Goal: Obtain resource: Download file/media

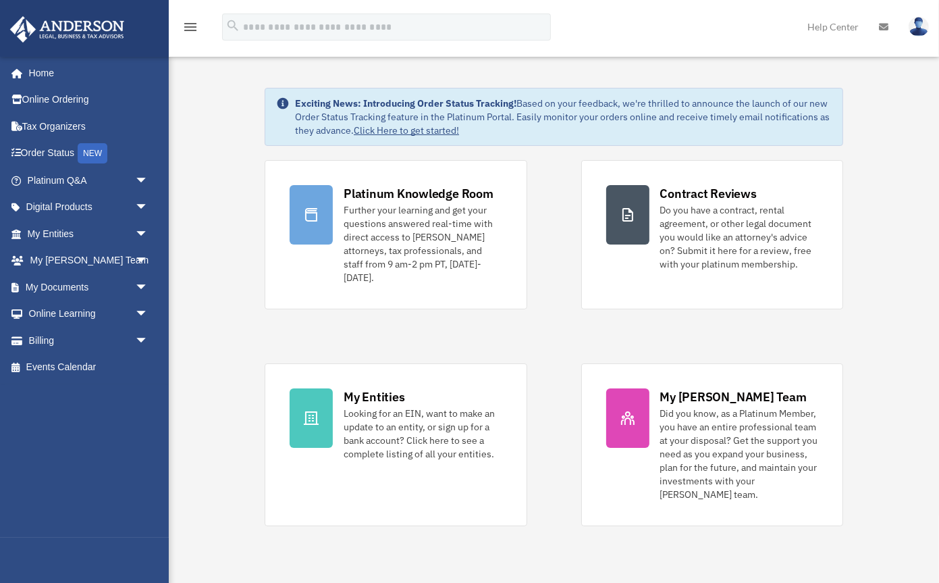
click at [192, 28] on icon "menu" at bounding box center [190, 27] width 16 height 16
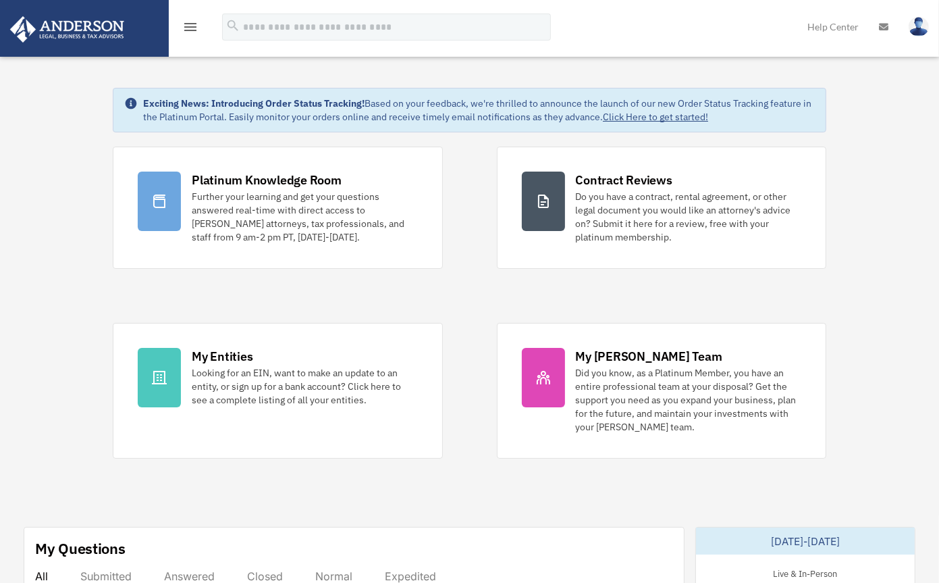
click at [192, 28] on icon "menu" at bounding box center [190, 27] width 16 height 16
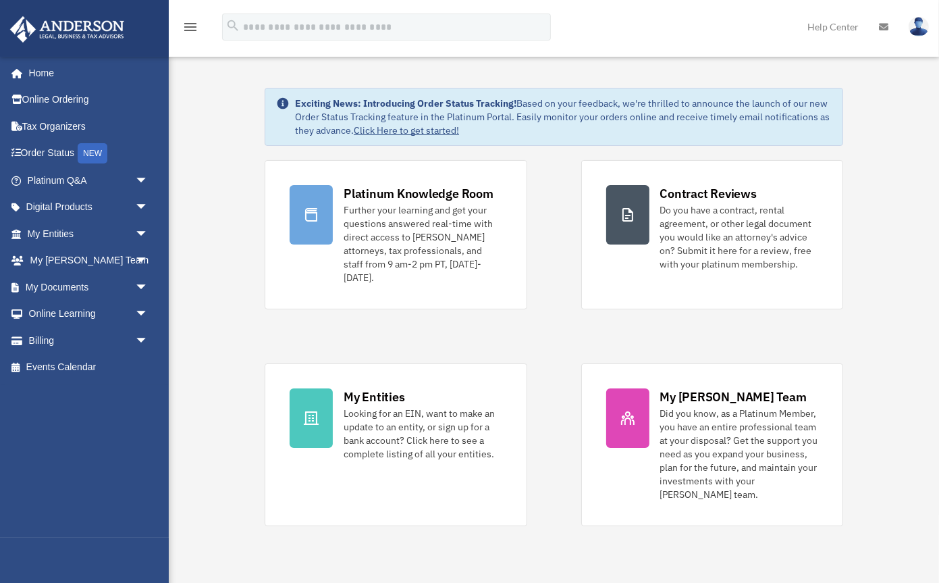
click at [846, 27] on link "Help Center" at bounding box center [834, 26] width 72 height 53
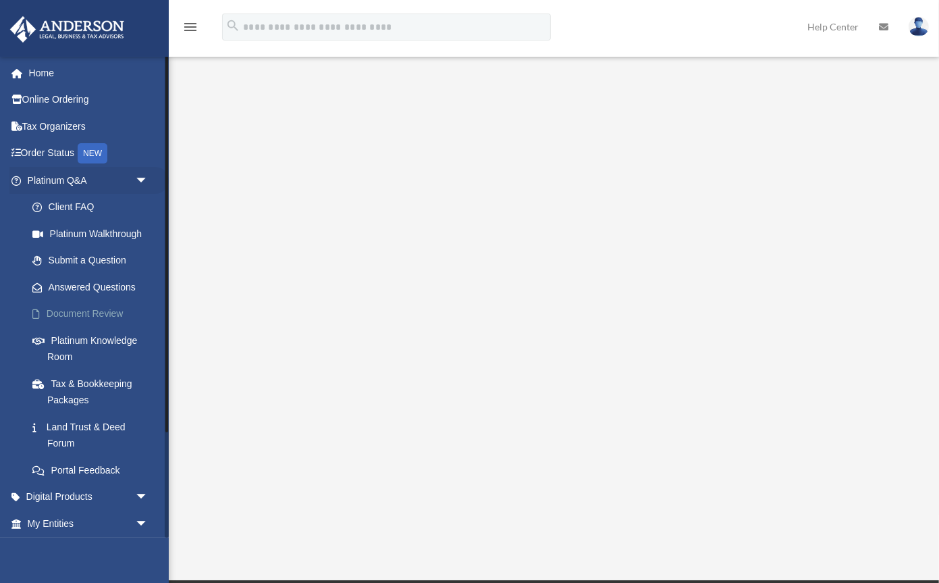
click at [118, 316] on link "Document Review" at bounding box center [94, 314] width 150 height 27
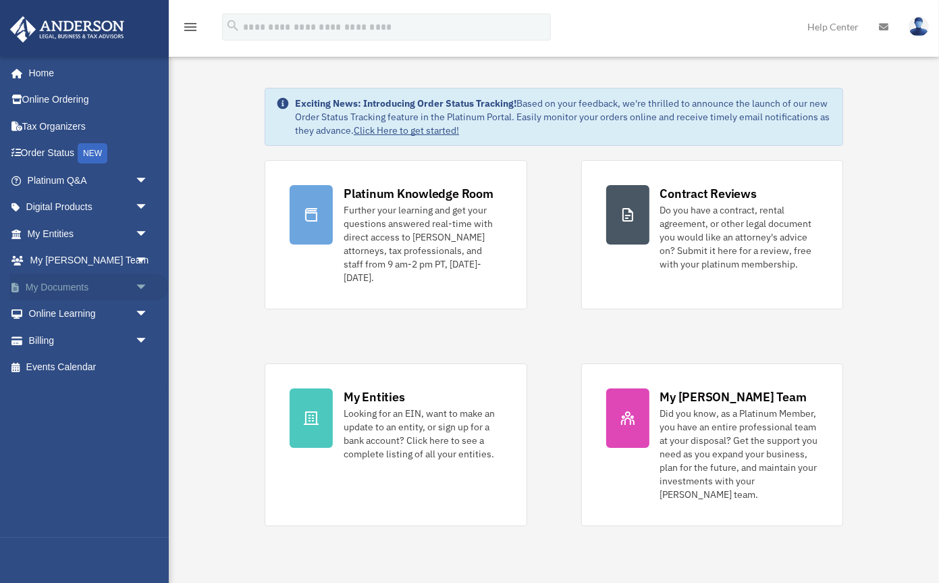
click at [143, 288] on span "arrow_drop_down" at bounding box center [148, 288] width 27 height 28
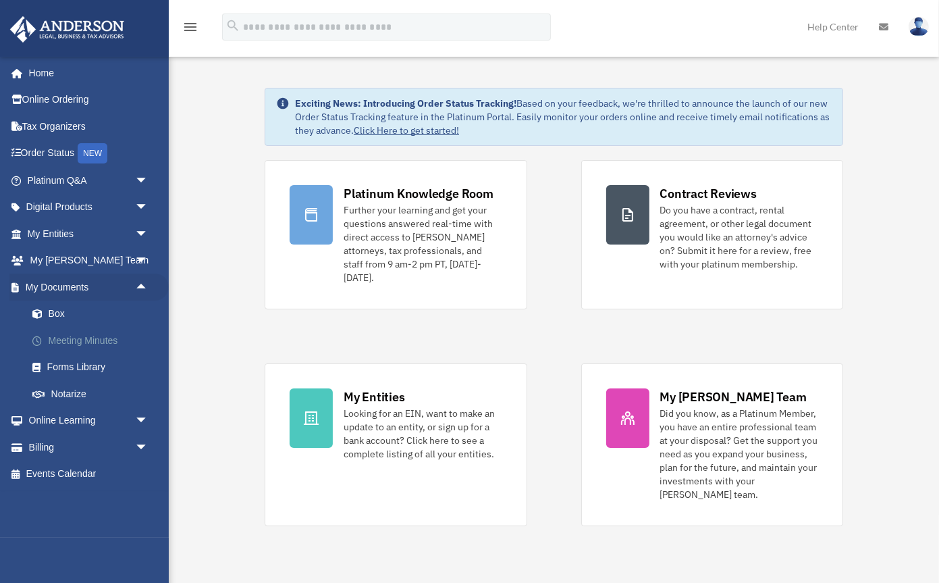
click at [109, 340] on link "Meeting Minutes" at bounding box center [94, 340] width 150 height 27
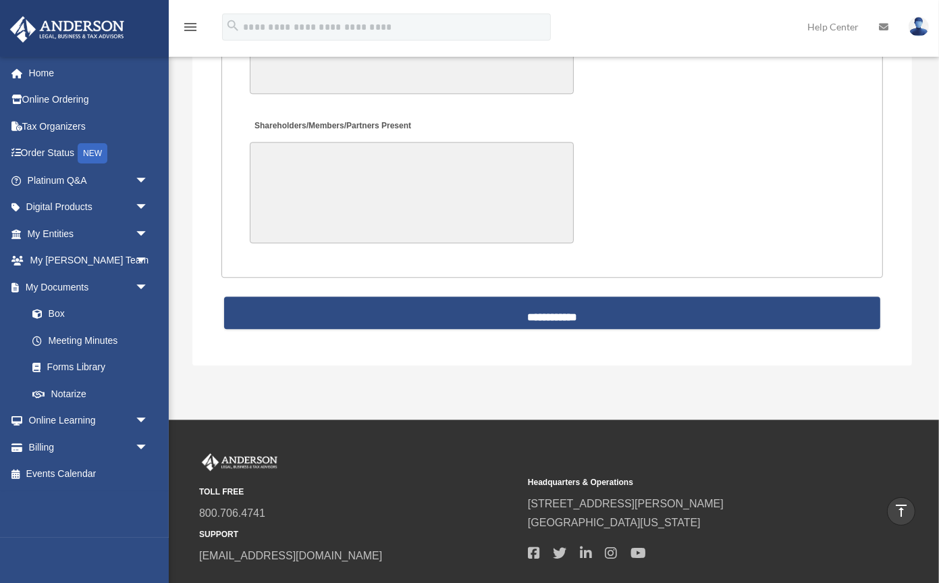
scroll to position [3136, 0]
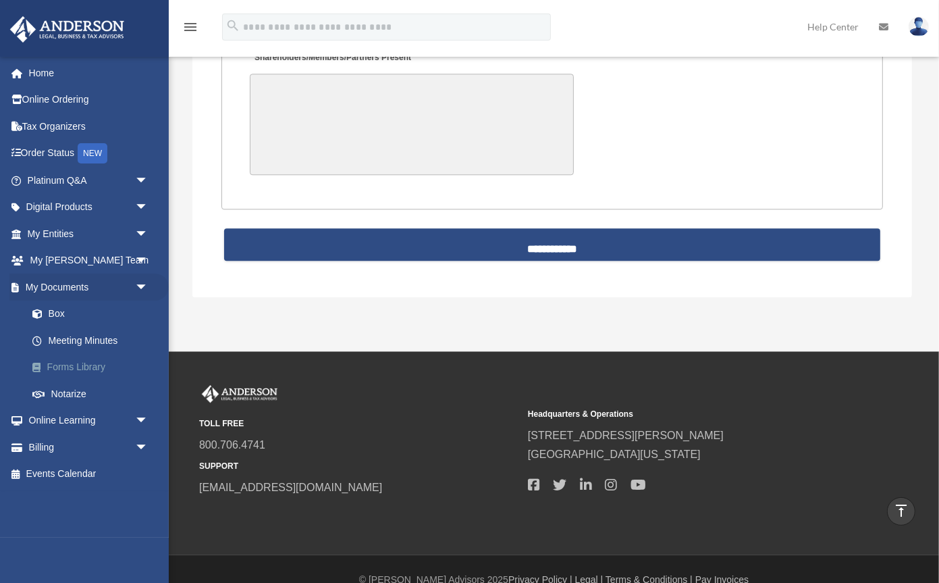
click at [76, 363] on link "Forms Library" at bounding box center [94, 367] width 150 height 27
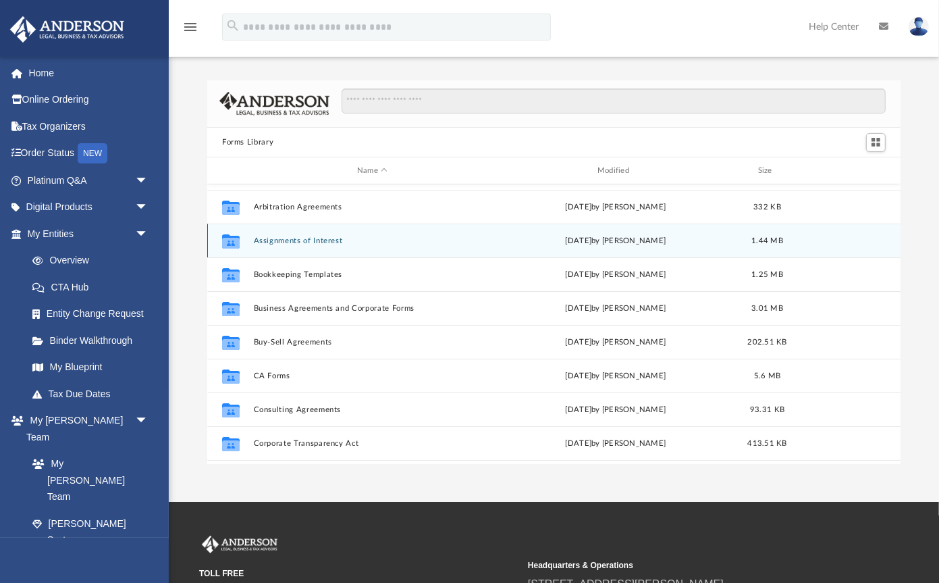
scroll to position [64, 0]
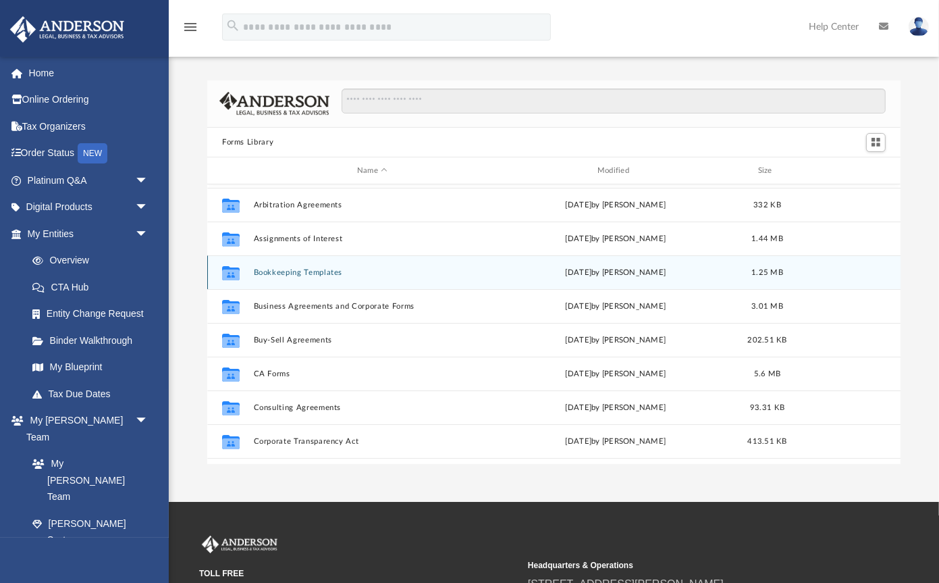
click at [308, 271] on button "Bookkeeping Templates" at bounding box center [373, 272] width 238 height 9
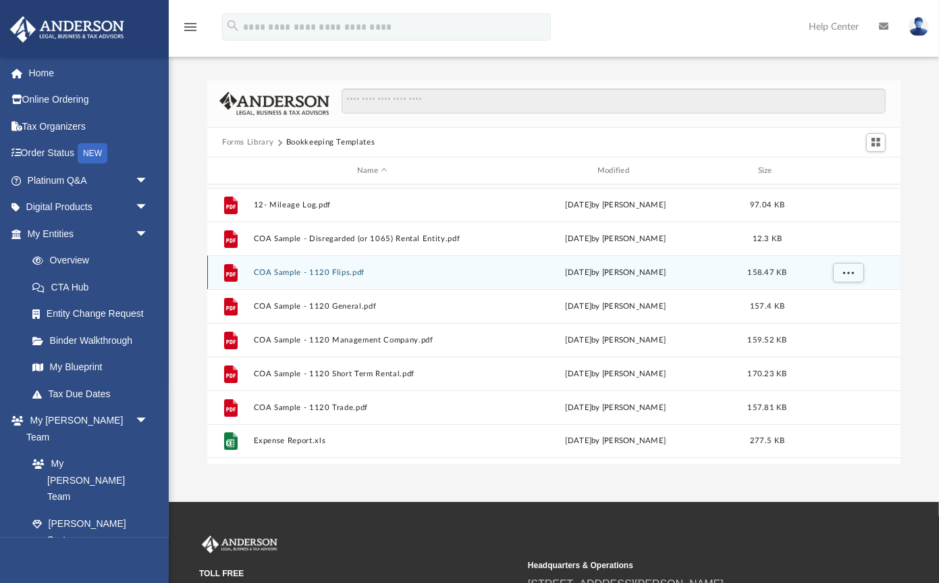
scroll to position [0, 0]
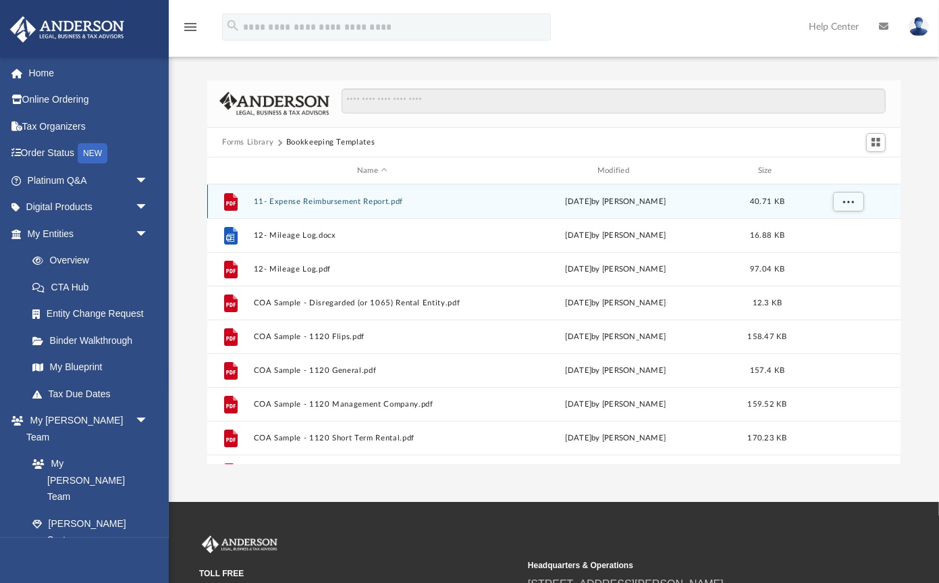
click at [355, 197] on button "11- Expense Reimbursement Report.pdf" at bounding box center [373, 201] width 238 height 9
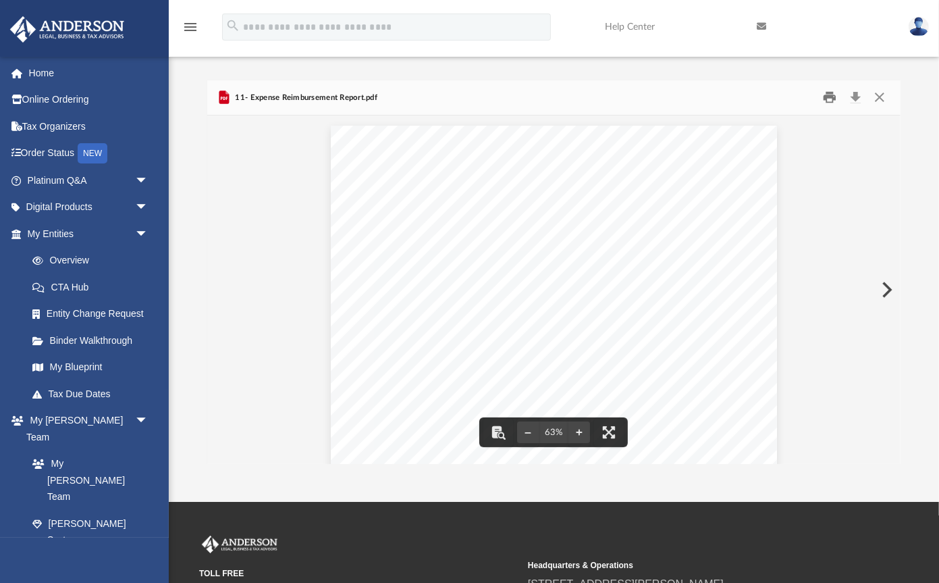
click at [831, 97] on button "Print" at bounding box center [830, 97] width 27 height 21
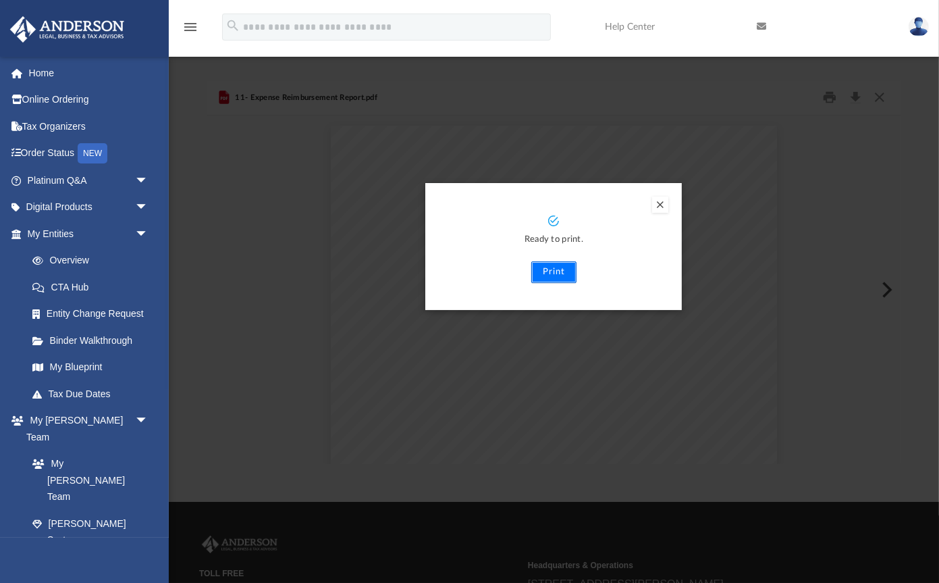
click at [558, 274] on button "Print" at bounding box center [554, 272] width 45 height 22
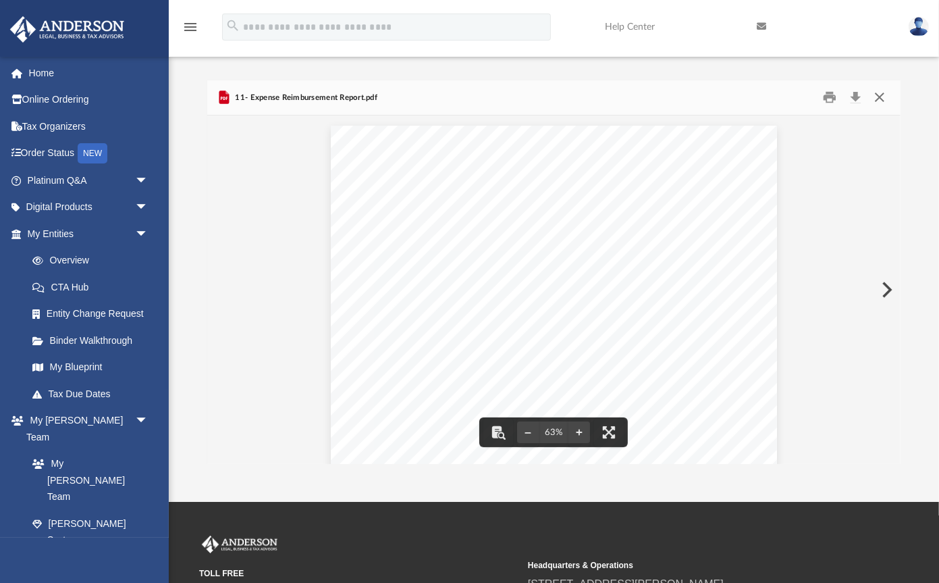
click at [881, 97] on button "Close" at bounding box center [880, 97] width 24 height 21
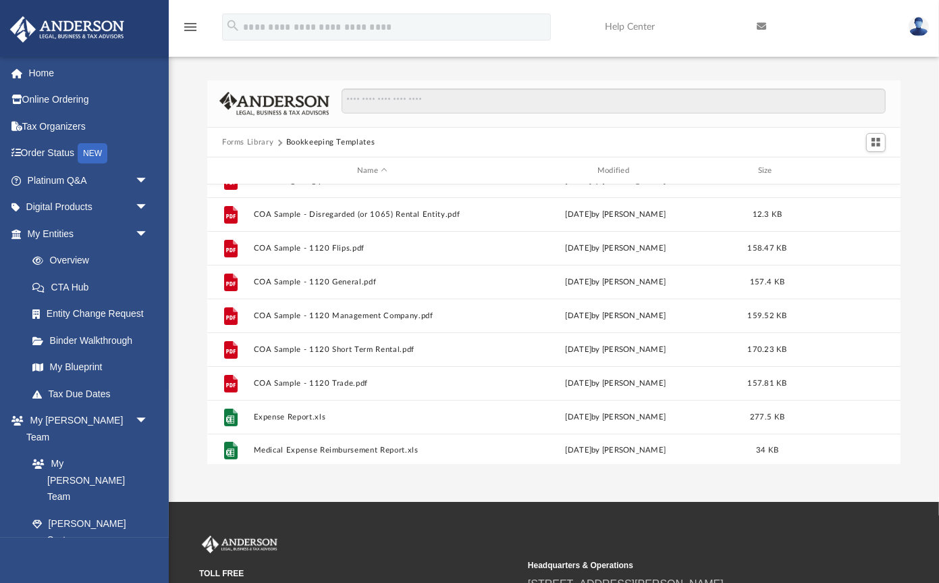
scroll to position [92, 0]
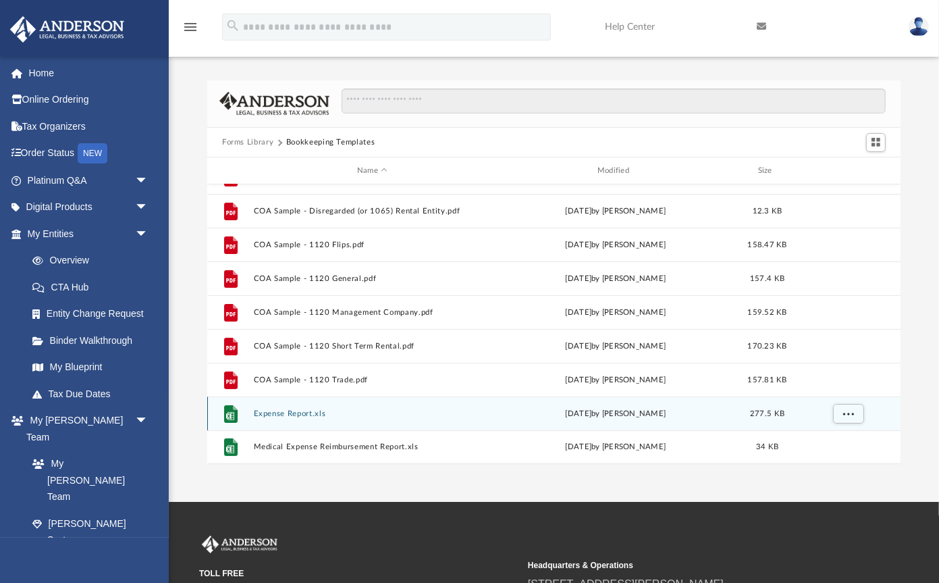
click at [304, 413] on button "Expense Report.xls" at bounding box center [373, 413] width 238 height 9
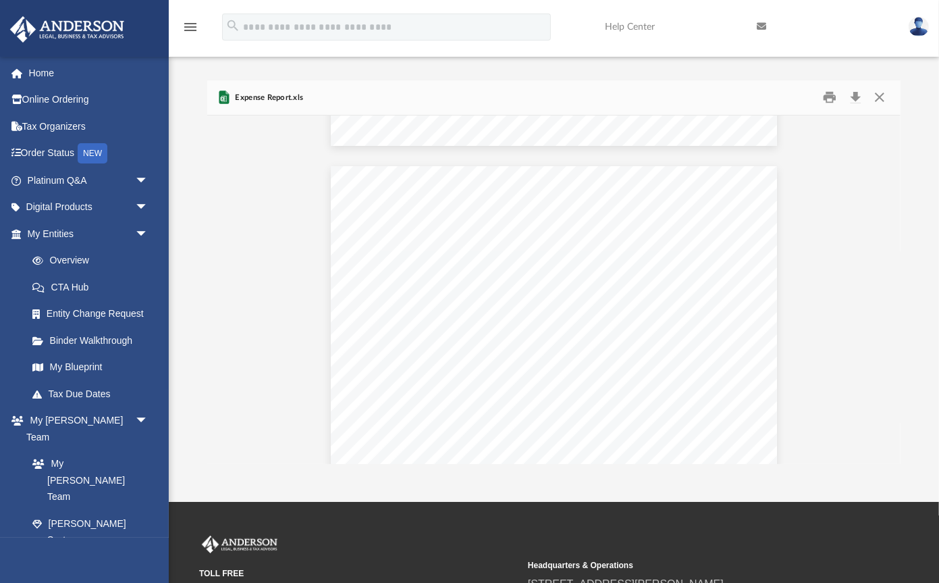
scroll to position [0, 0]
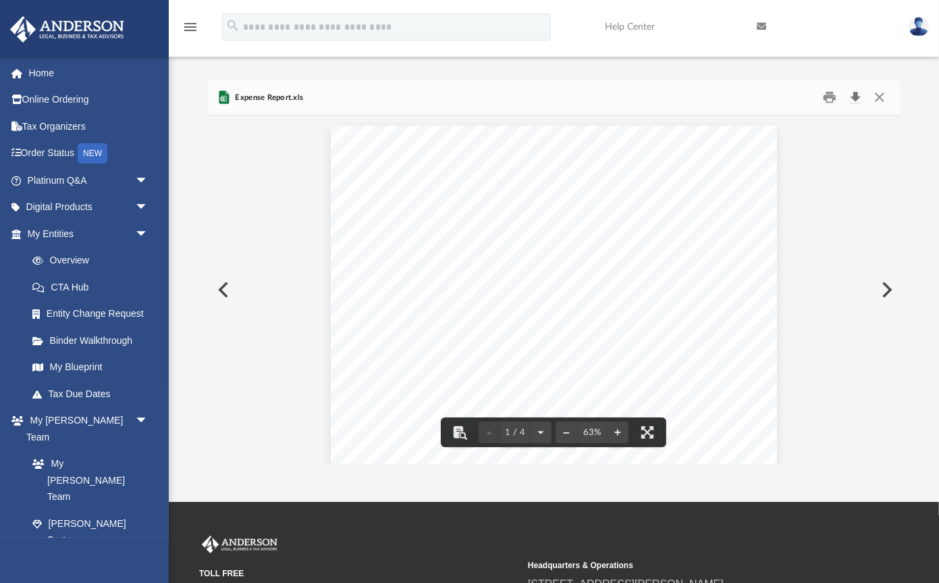
click at [858, 93] on button "Download" at bounding box center [856, 97] width 24 height 21
click at [879, 97] on button "Close" at bounding box center [880, 97] width 24 height 21
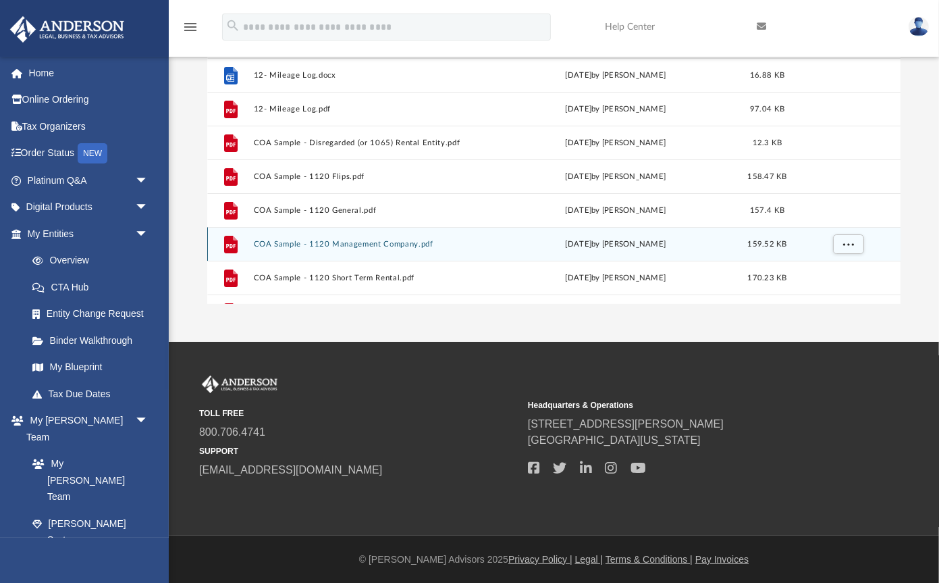
click at [436, 244] on button "COA Sample - 1120 Management Company.pdf" at bounding box center [373, 244] width 238 height 9
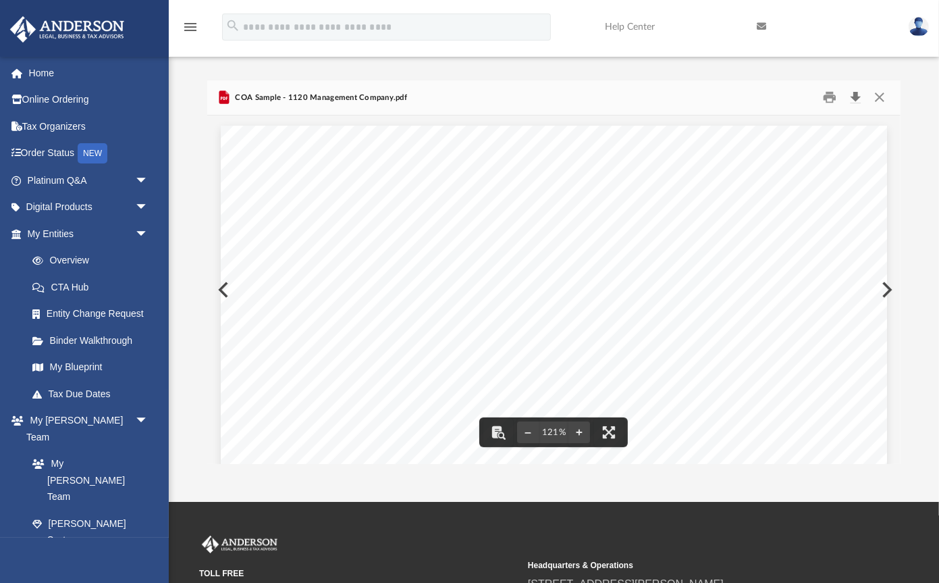
click at [856, 97] on button "Download" at bounding box center [856, 97] width 24 height 21
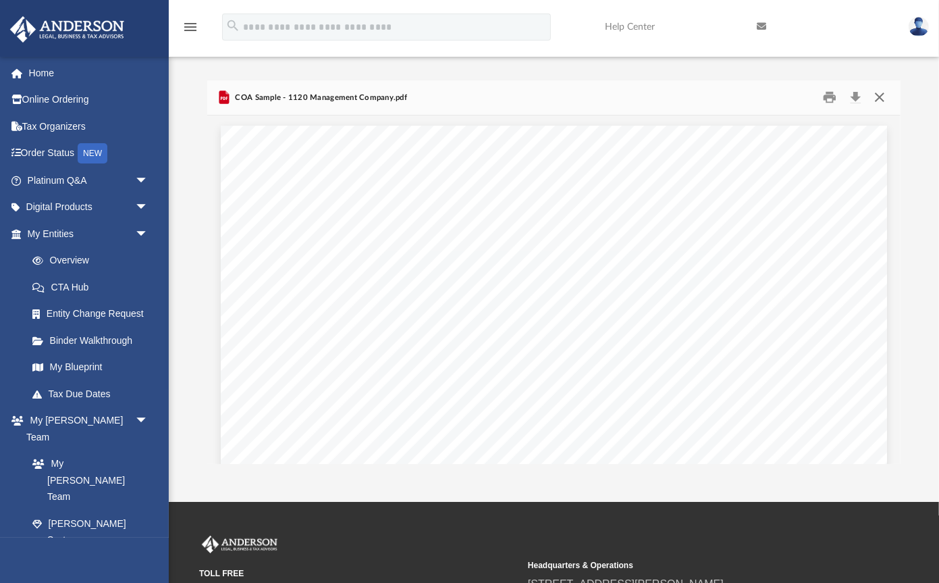
click at [878, 95] on button "Close" at bounding box center [880, 97] width 24 height 21
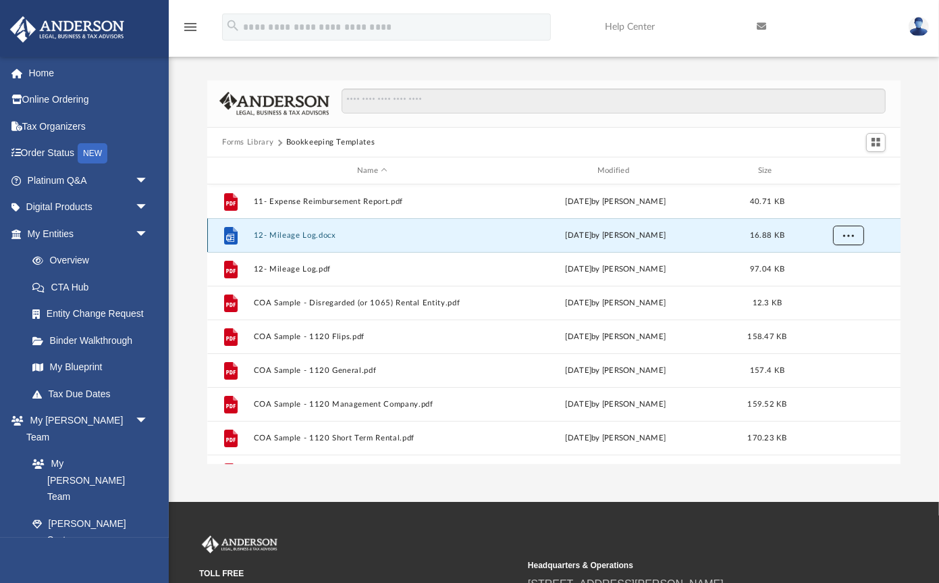
click at [850, 228] on button "More options" at bounding box center [848, 236] width 31 height 20
click at [842, 284] on li "Download" at bounding box center [836, 285] width 39 height 14
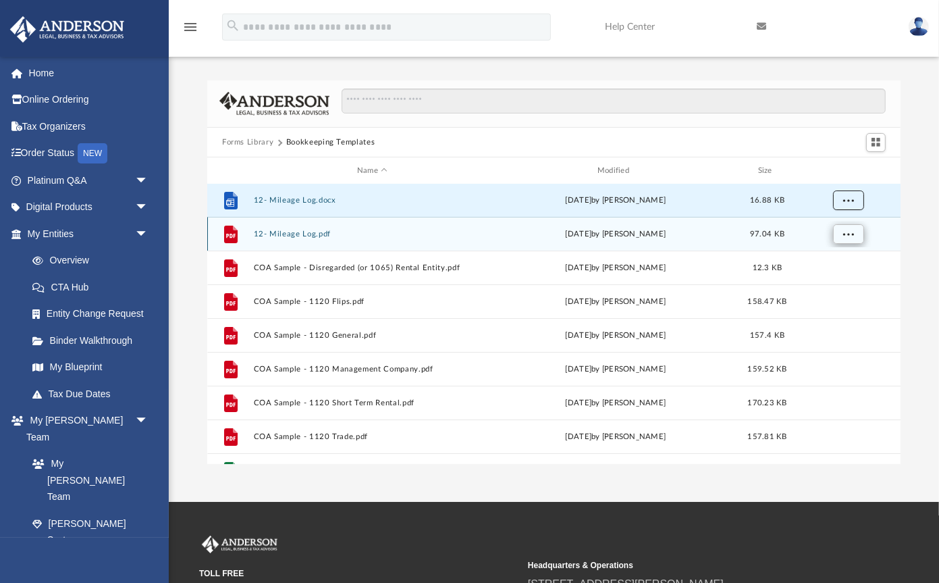
scroll to position [37, 0]
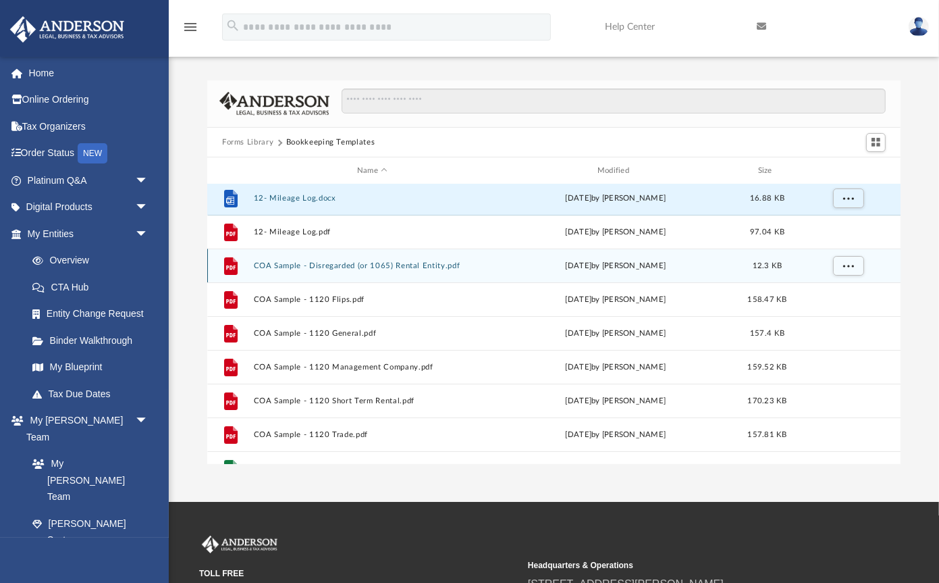
click at [457, 267] on button "COA Sample - Disregarded (or 1065) Rental Entity.pdf" at bounding box center [373, 265] width 238 height 9
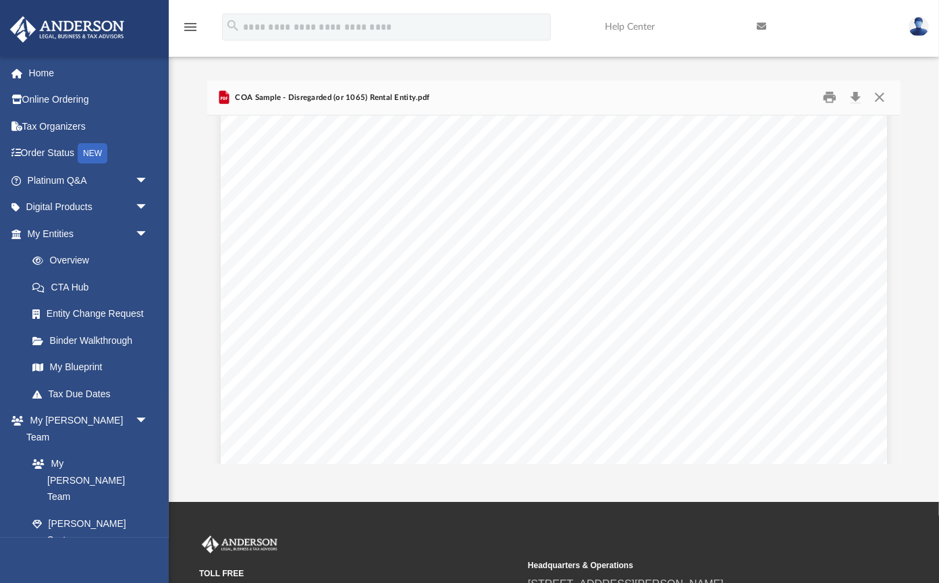
scroll to position [0, 0]
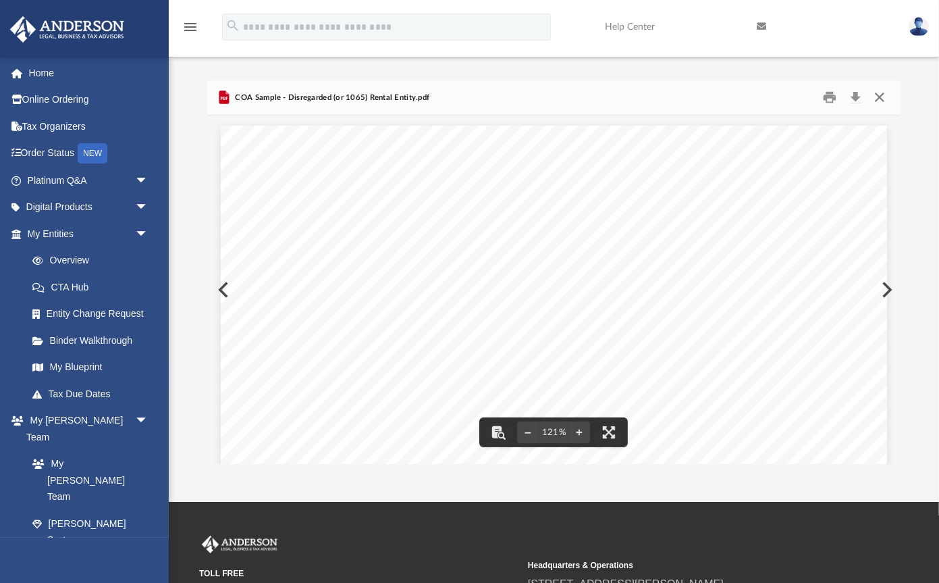
click at [877, 96] on button "Close" at bounding box center [880, 97] width 24 height 21
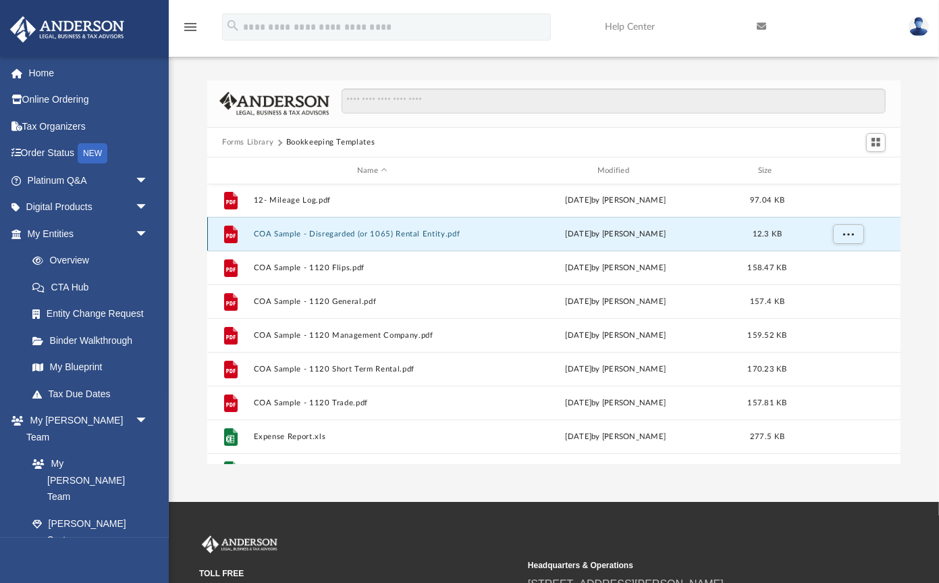
scroll to position [74, 0]
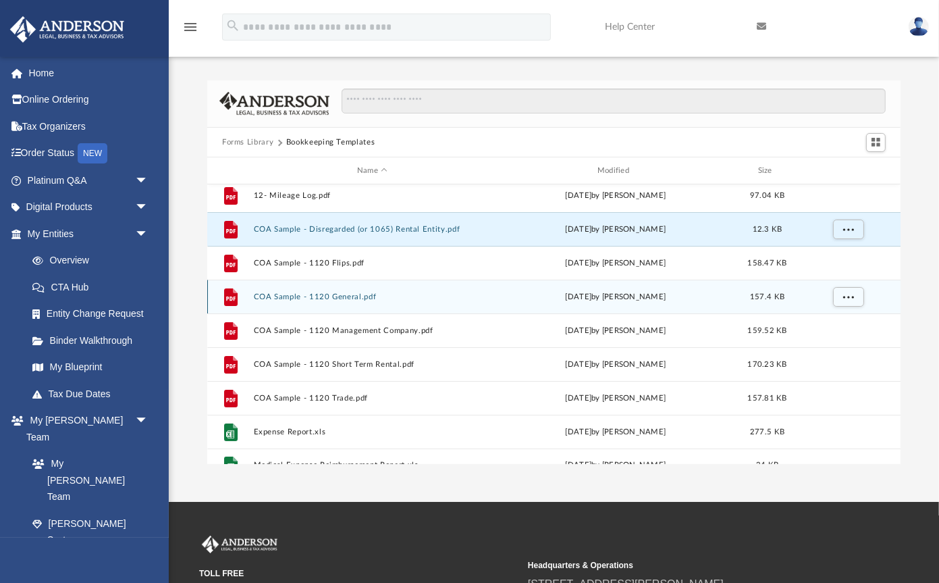
click at [362, 294] on button "COA Sample - 1120 General.pdf" at bounding box center [373, 296] width 238 height 9
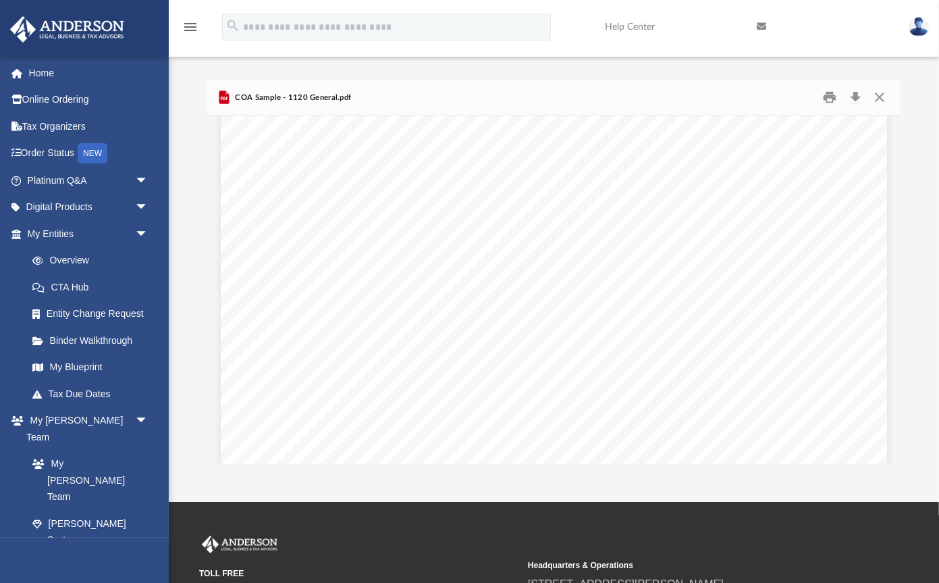
scroll to position [324, 0]
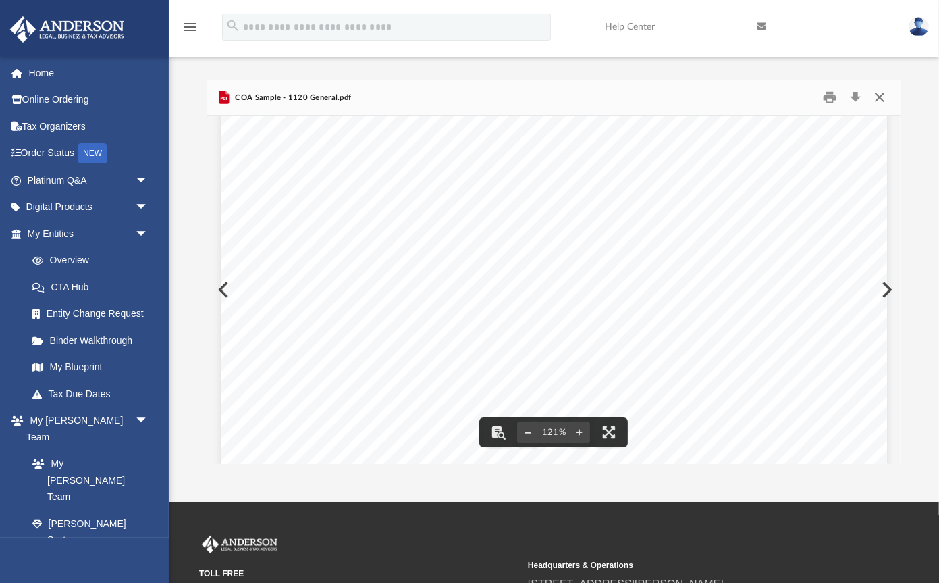
click at [883, 96] on button "Close" at bounding box center [880, 97] width 24 height 21
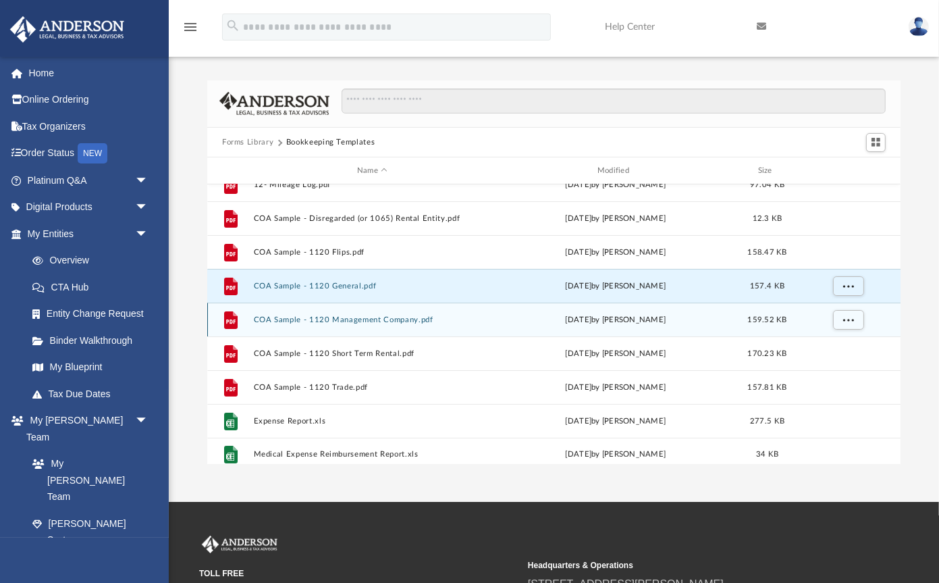
scroll to position [92, 0]
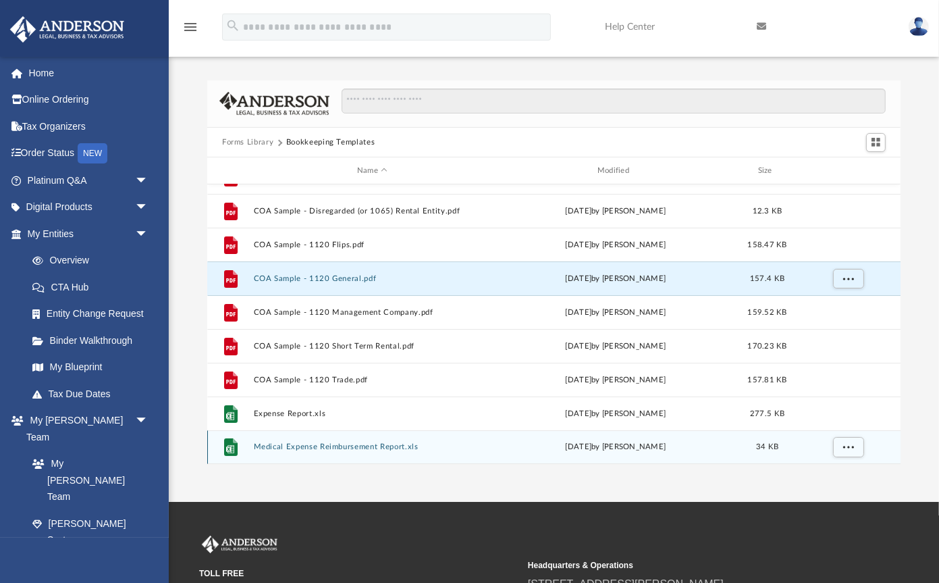
click at [378, 446] on button "Medical Expense Reimbursement Report.xls" at bounding box center [373, 447] width 238 height 9
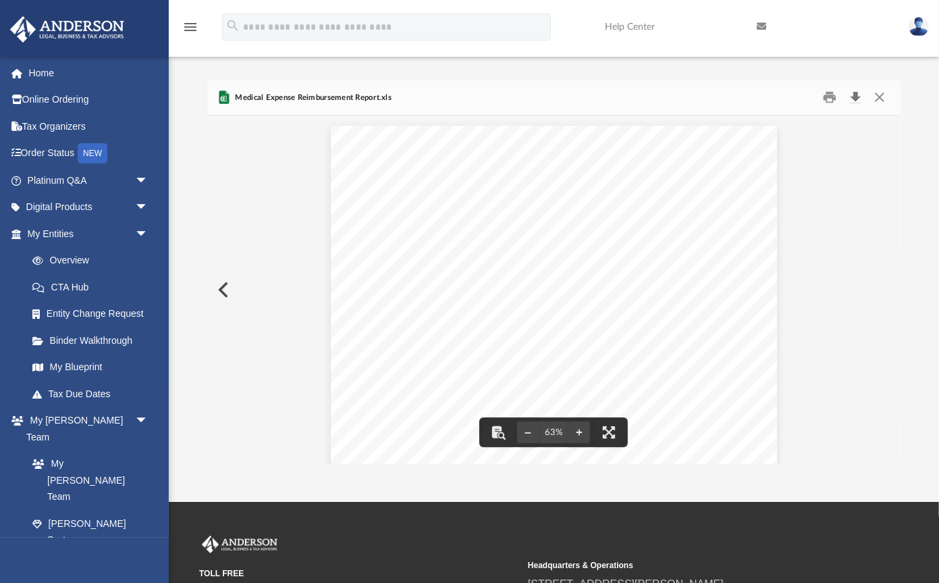
click at [856, 98] on button "Download" at bounding box center [856, 97] width 24 height 21
click at [881, 94] on button "Close" at bounding box center [880, 97] width 24 height 21
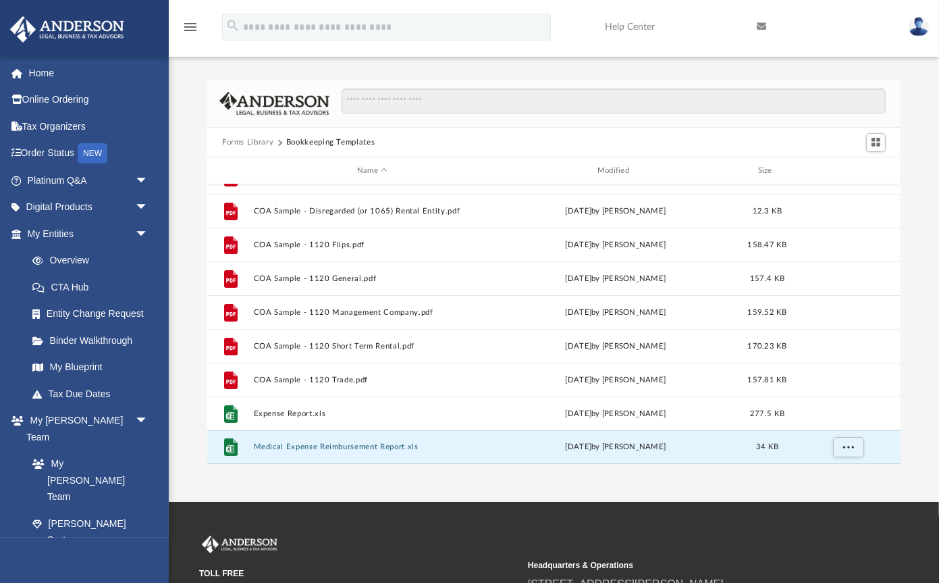
click at [260, 143] on button "Forms Library" at bounding box center [247, 142] width 51 height 12
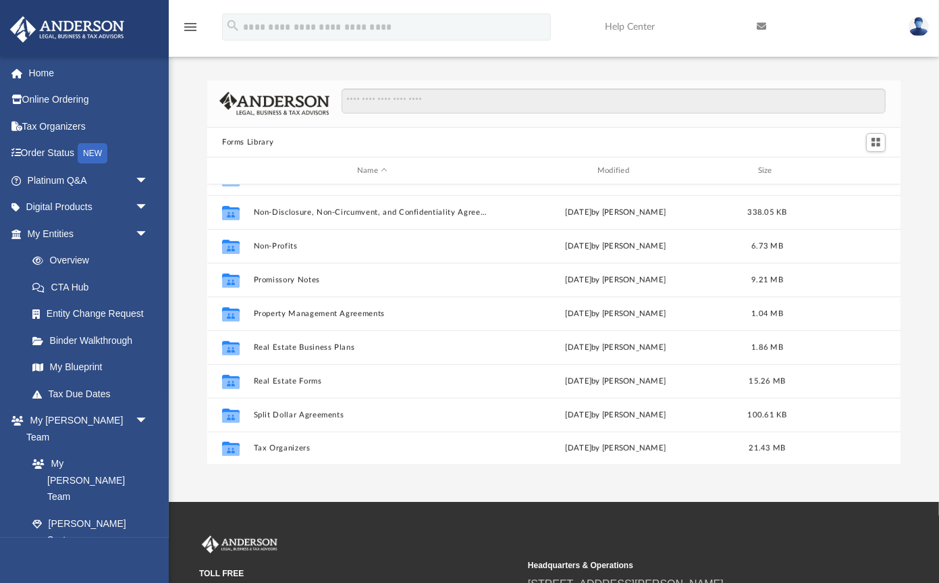
scroll to position [733, 0]
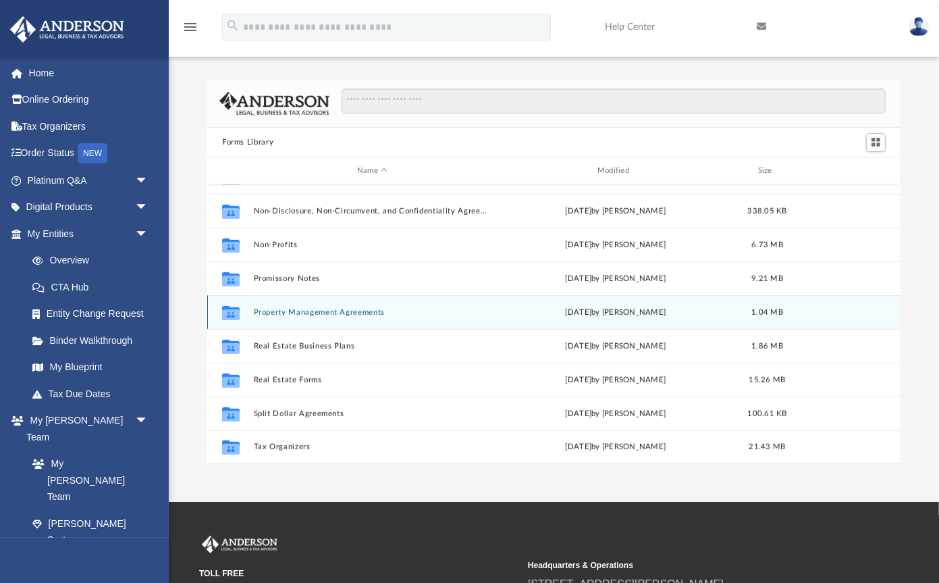
click at [294, 309] on button "Property Management Agreements" at bounding box center [373, 312] width 238 height 9
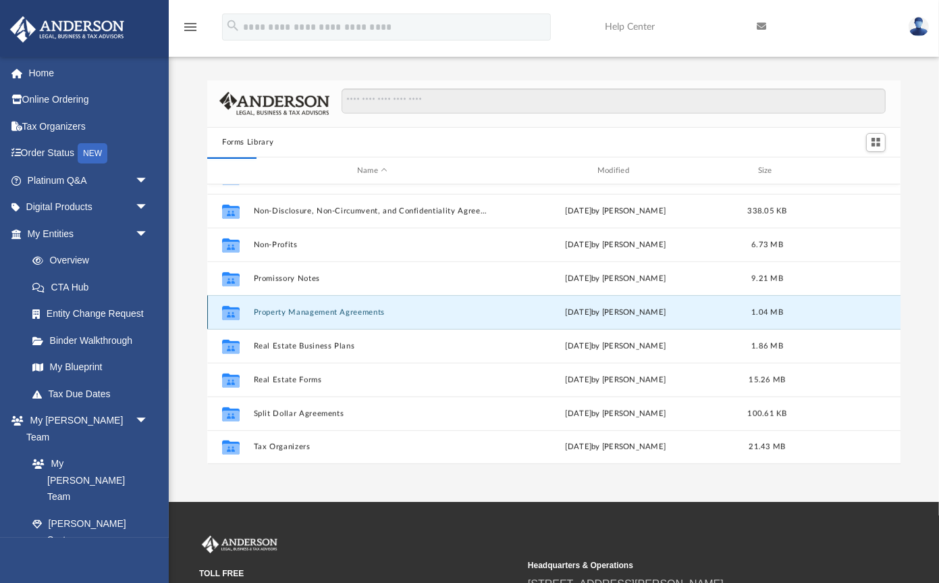
click at [294, 309] on button "Property Management Agreements" at bounding box center [373, 312] width 238 height 9
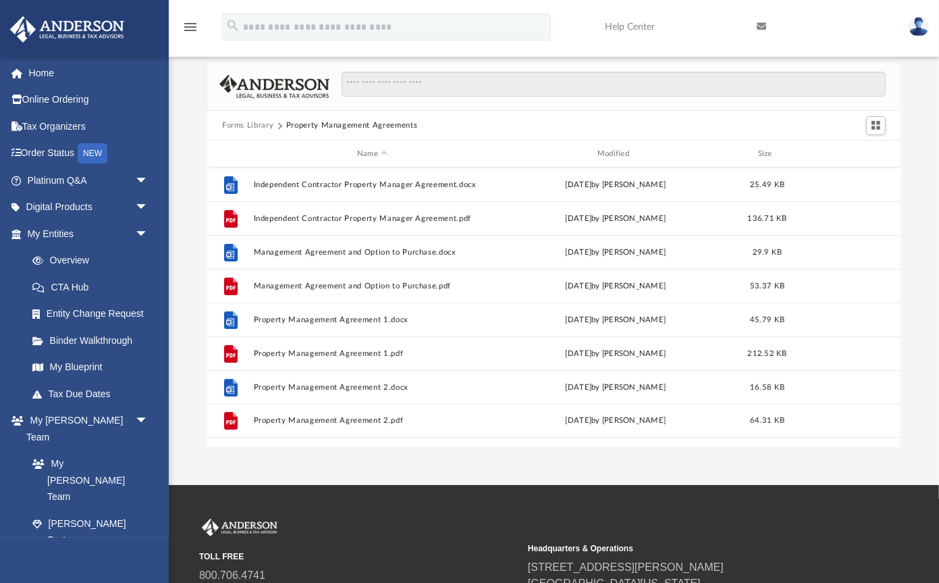
scroll to position [22, 0]
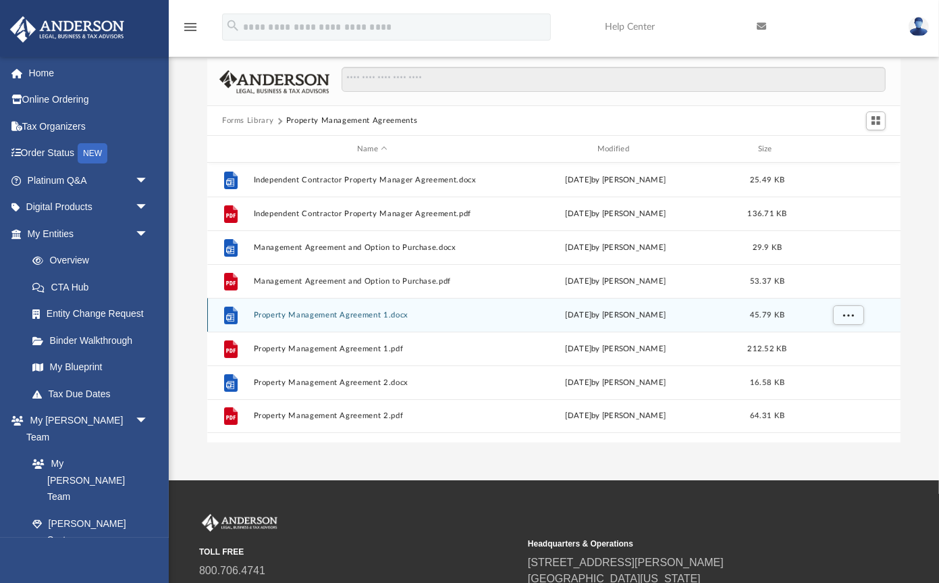
click at [390, 310] on div "File Property Management Agreement 1.docx [DATE] by [PERSON_NAME] 45.79 KB" at bounding box center [554, 315] width 694 height 34
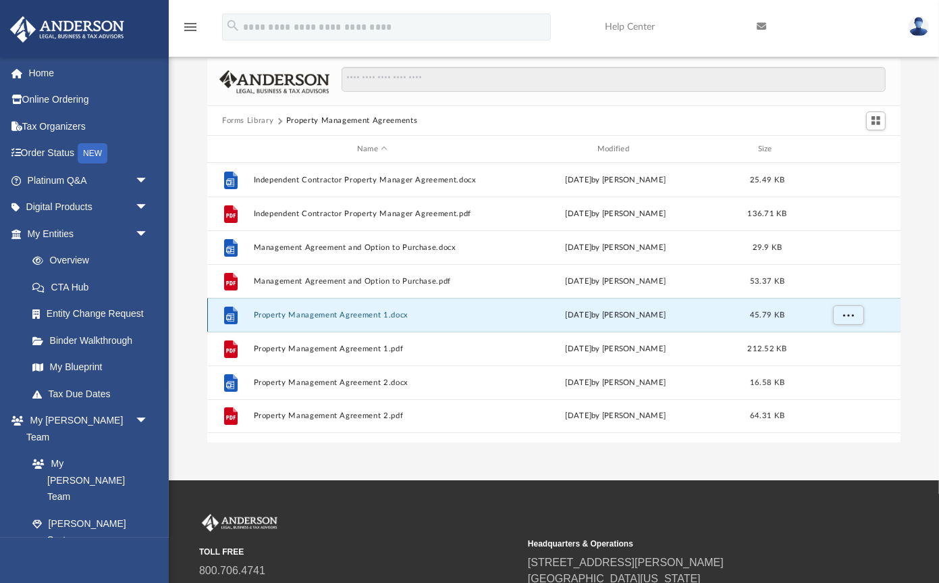
click at [390, 310] on div "File Property Management Agreement 1.docx [DATE] by [PERSON_NAME] 45.79 KB" at bounding box center [554, 315] width 694 height 34
click at [399, 312] on button "Property Management Agreement 1.docx" at bounding box center [373, 315] width 238 height 9
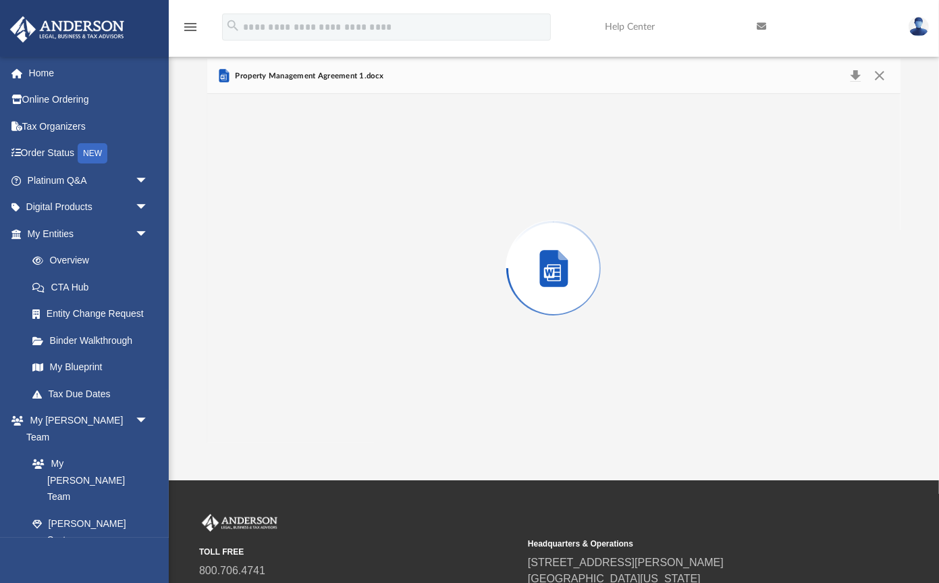
click at [399, 312] on div "Preview" at bounding box center [554, 268] width 694 height 348
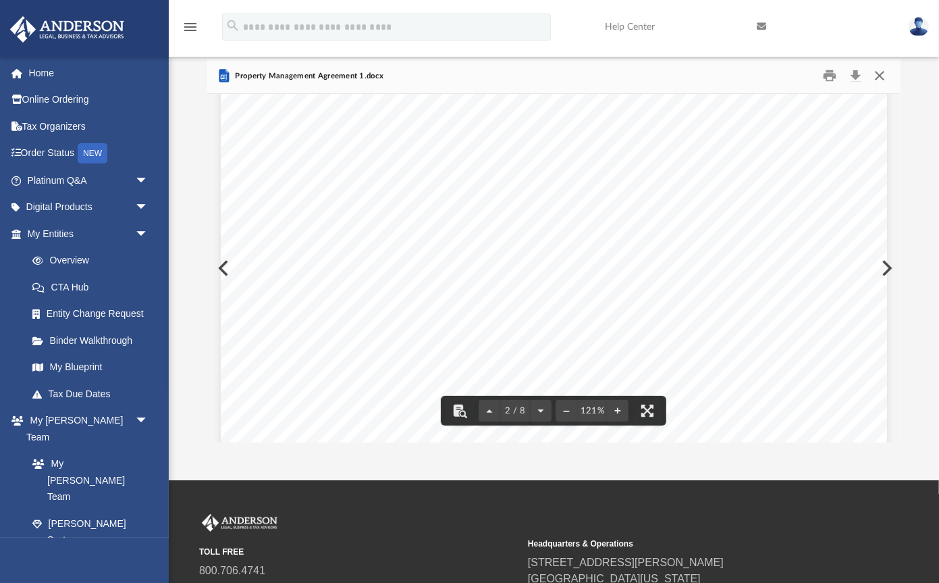
click at [877, 74] on button "Close" at bounding box center [880, 76] width 24 height 21
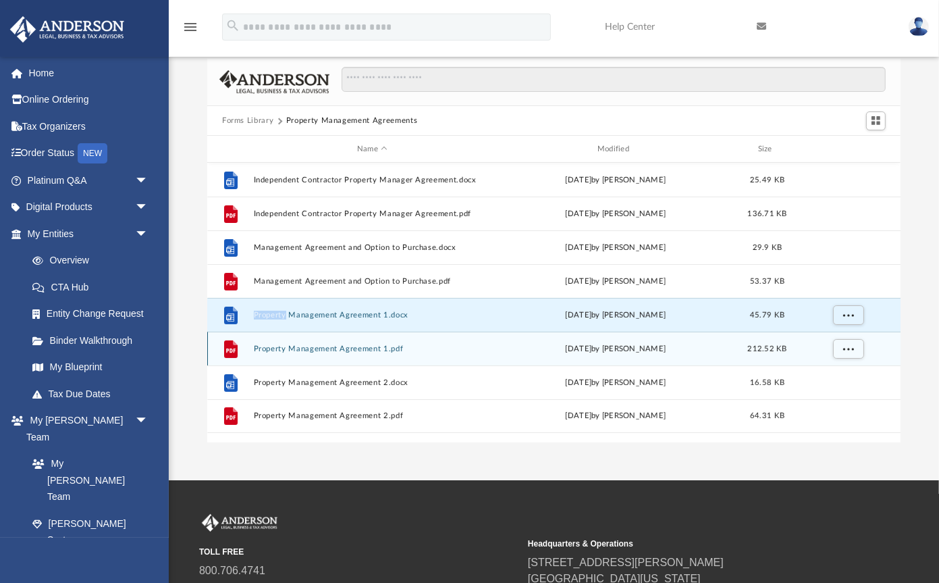
click at [373, 348] on button "Property Management Agreement 1.pdf" at bounding box center [373, 348] width 238 height 9
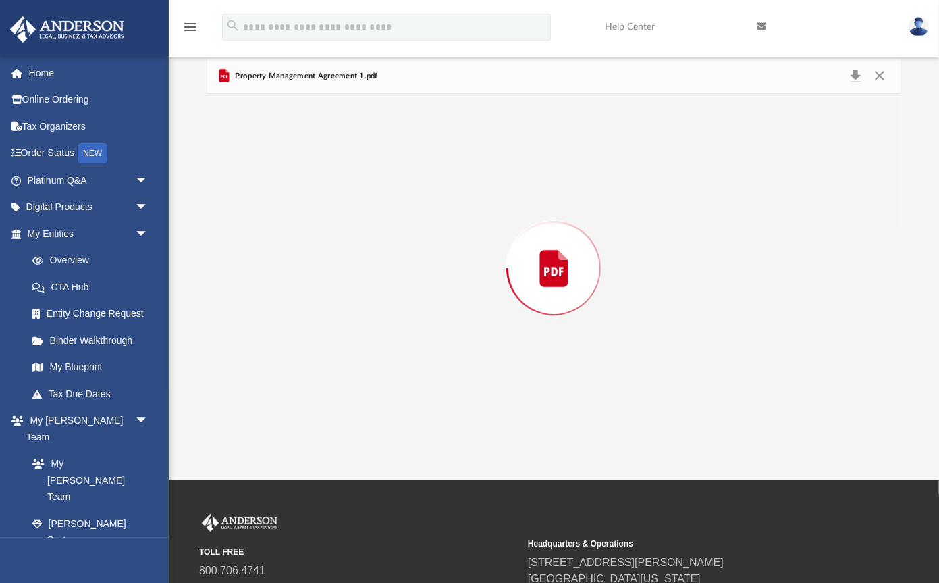
click at [373, 348] on div "Preview" at bounding box center [554, 268] width 694 height 348
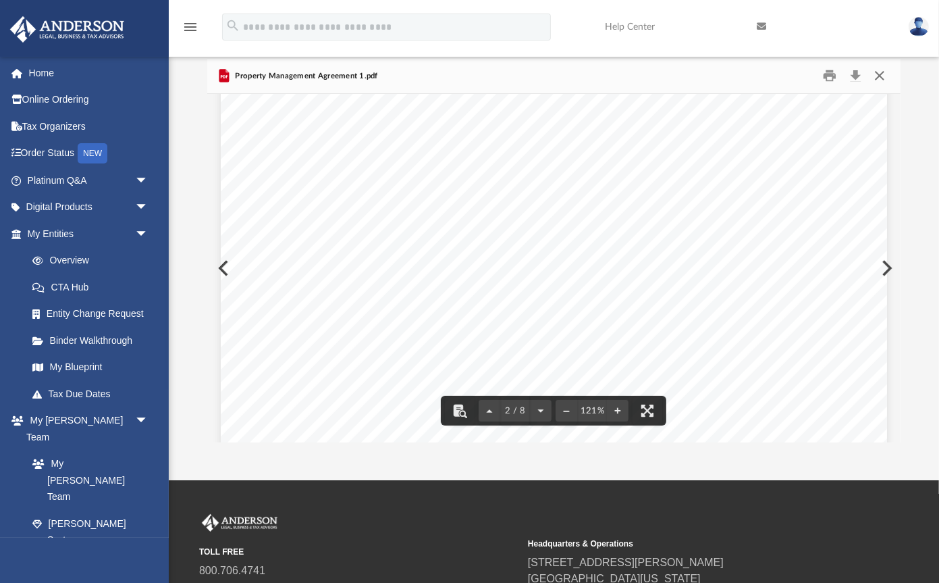
click at [881, 74] on button "Close" at bounding box center [880, 76] width 24 height 21
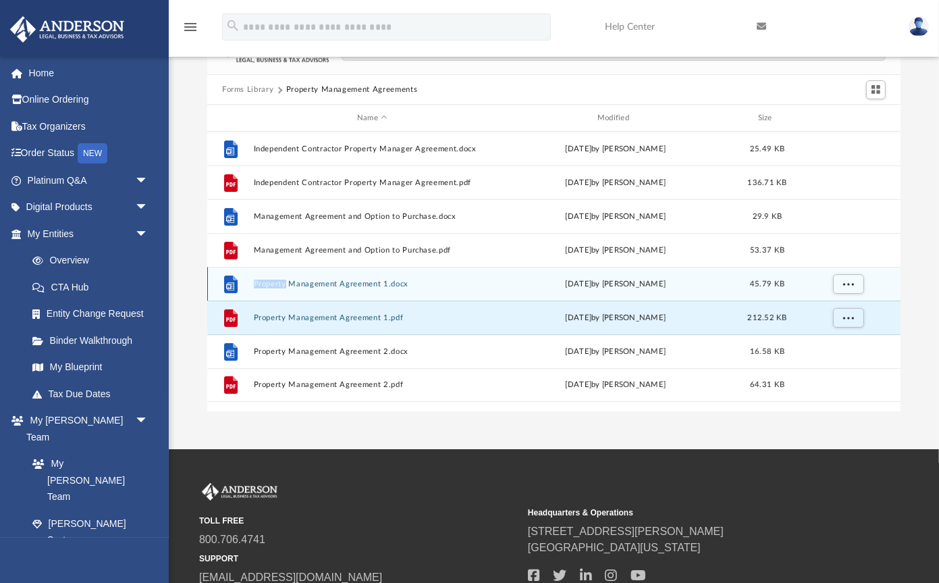
scroll to position [54, 0]
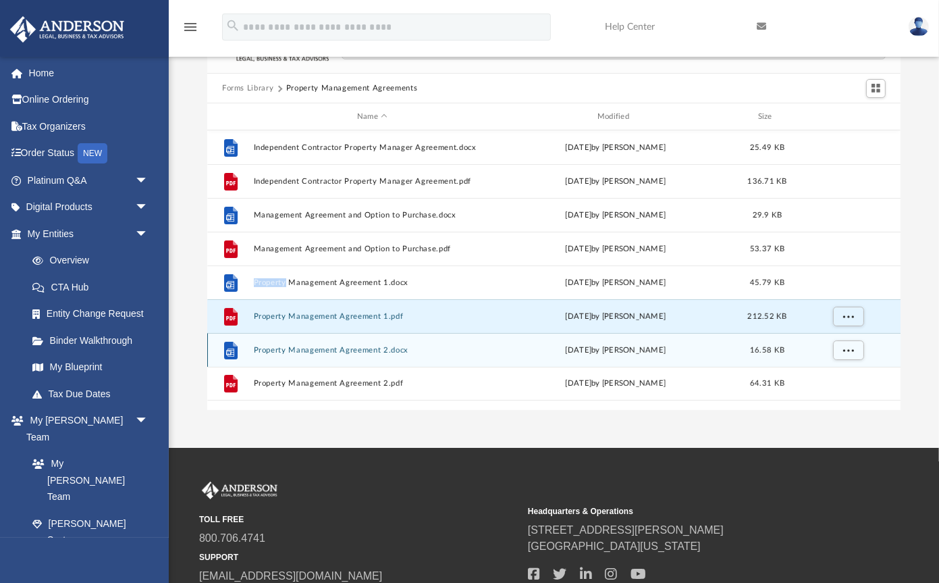
click at [371, 348] on button "Property Management Agreement 2.docx" at bounding box center [373, 350] width 238 height 9
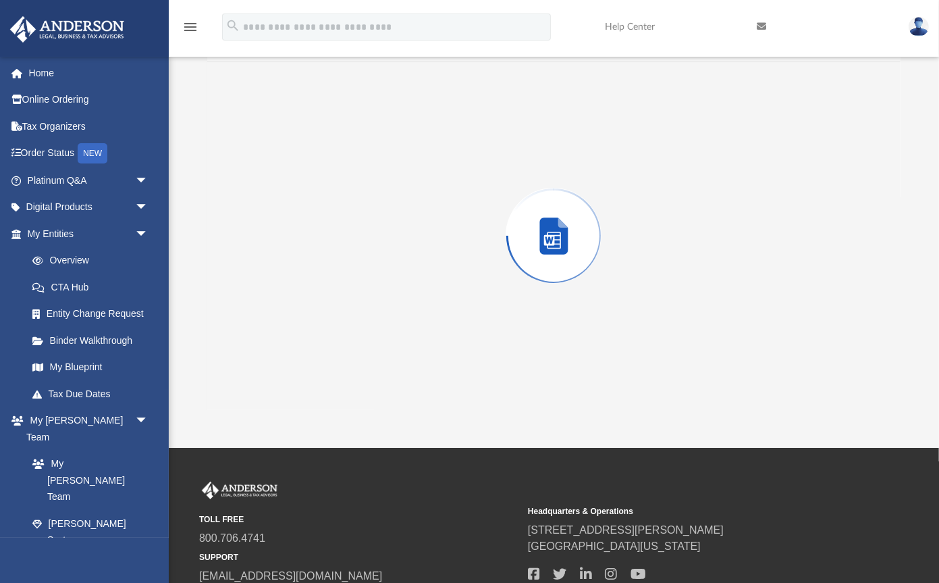
click at [371, 348] on div "Preview" at bounding box center [554, 235] width 694 height 348
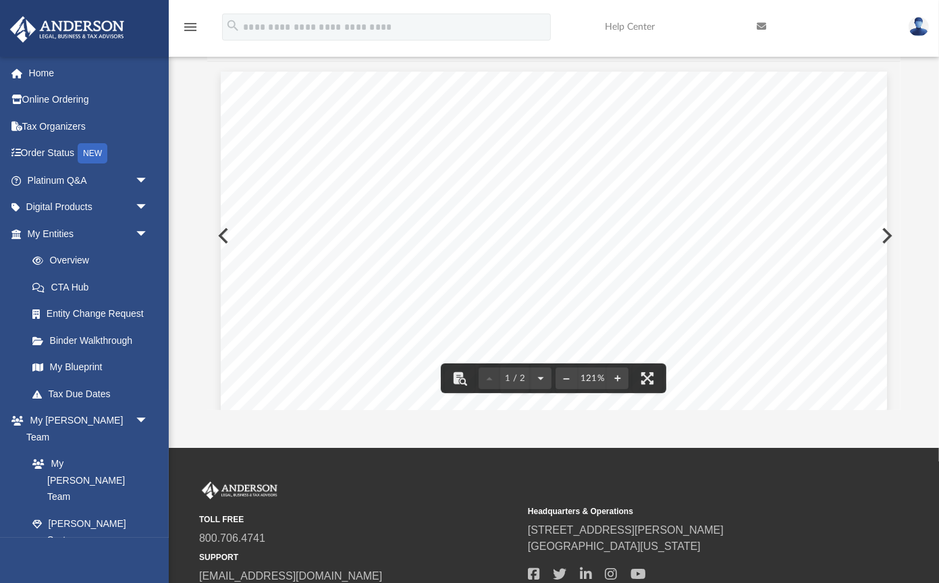
scroll to position [0, 0]
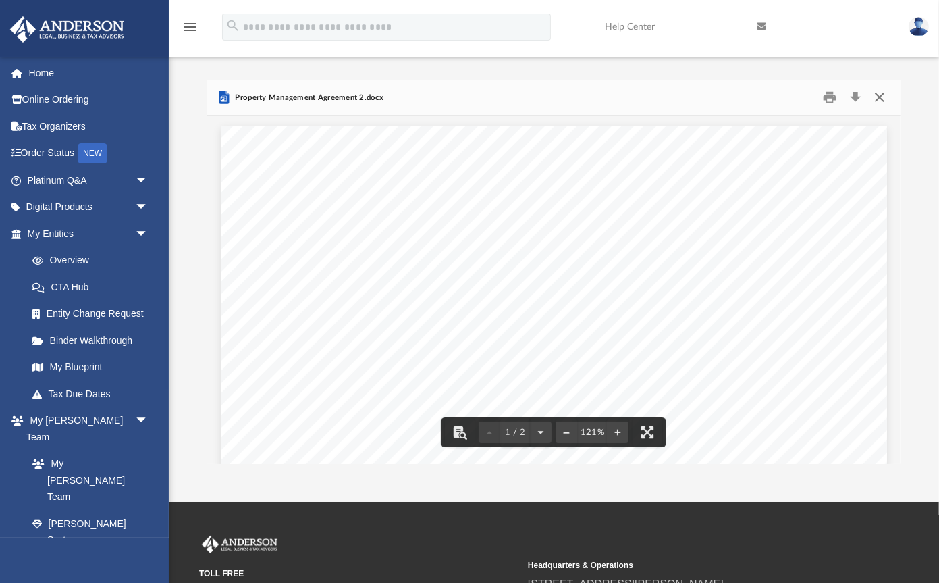
click at [881, 97] on button "Close" at bounding box center [880, 97] width 24 height 21
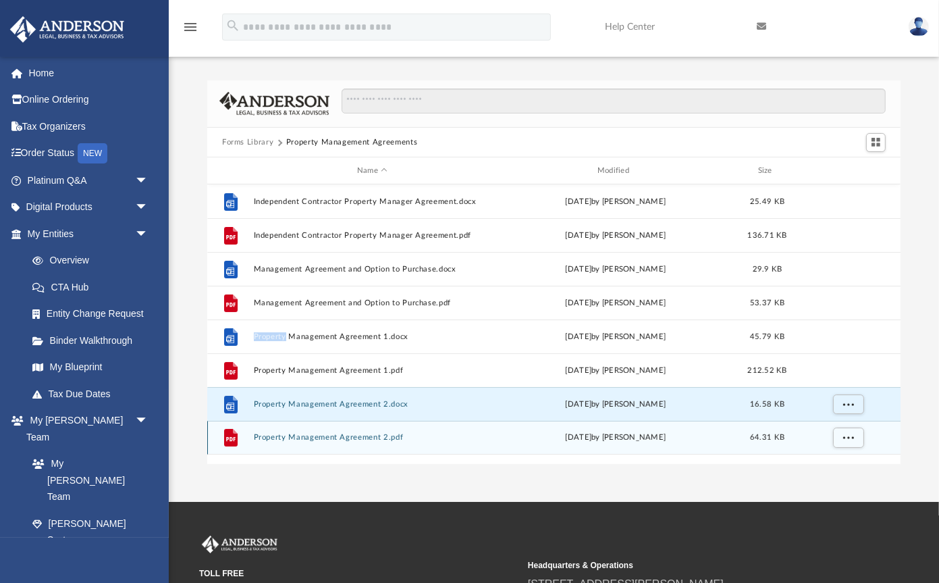
click at [372, 436] on button "Property Management Agreement 2.pdf" at bounding box center [373, 438] width 238 height 9
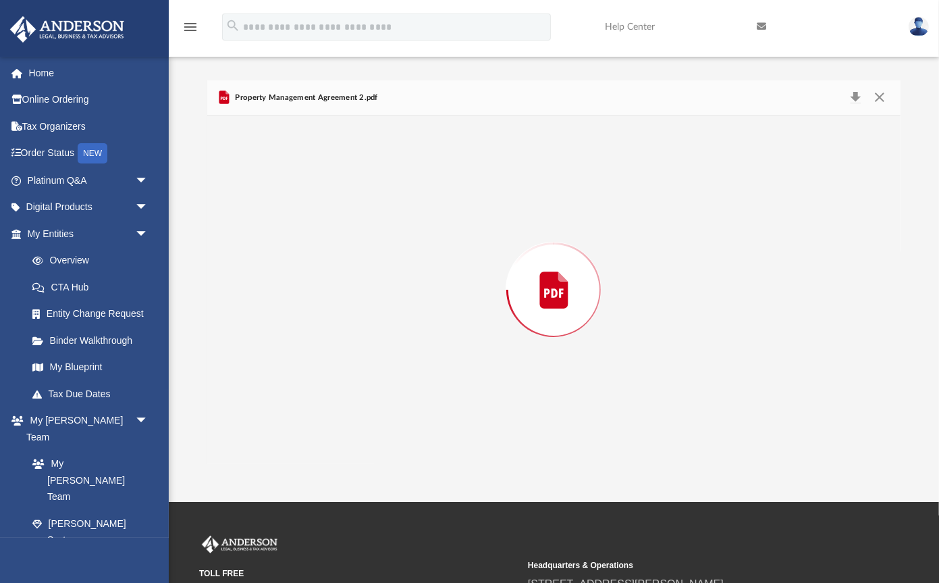
click at [372, 436] on div "Preview" at bounding box center [554, 289] width 694 height 348
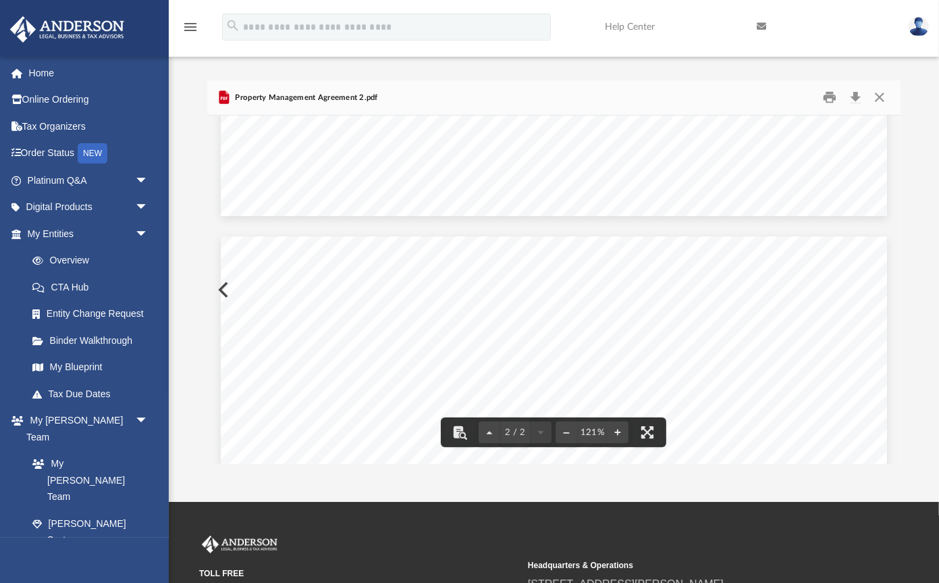
scroll to position [1417, 0]
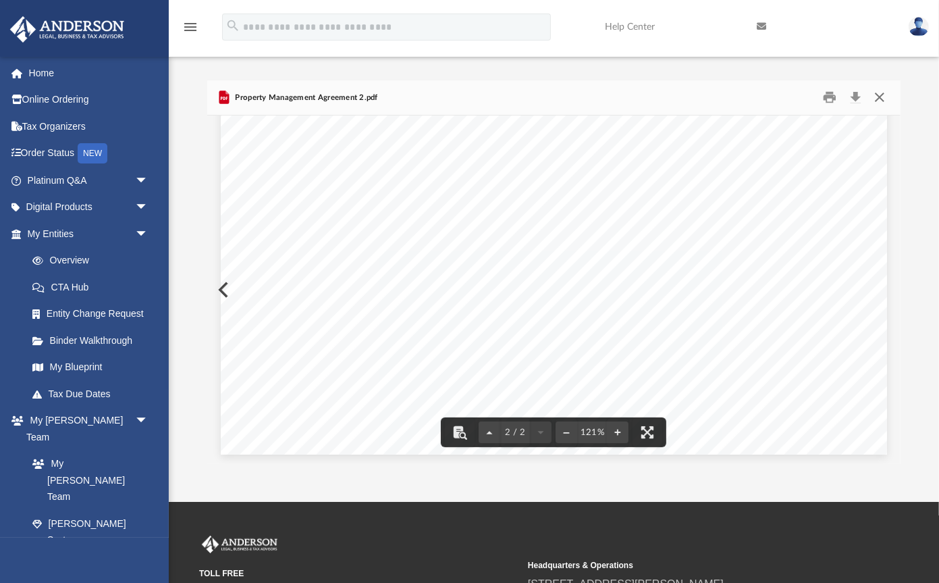
click at [877, 97] on button "Close" at bounding box center [880, 97] width 24 height 21
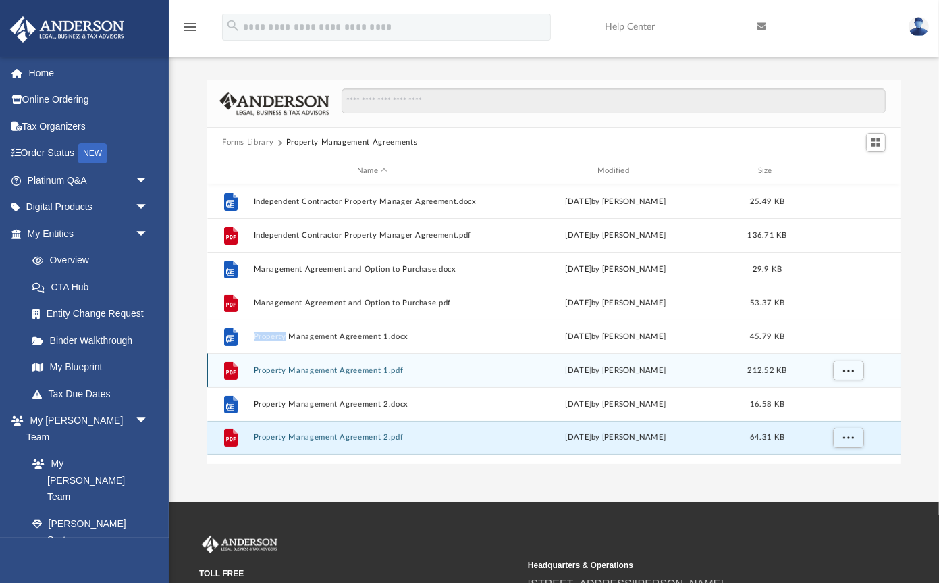
click at [349, 369] on button "Property Management Agreement 1.pdf" at bounding box center [373, 370] width 238 height 9
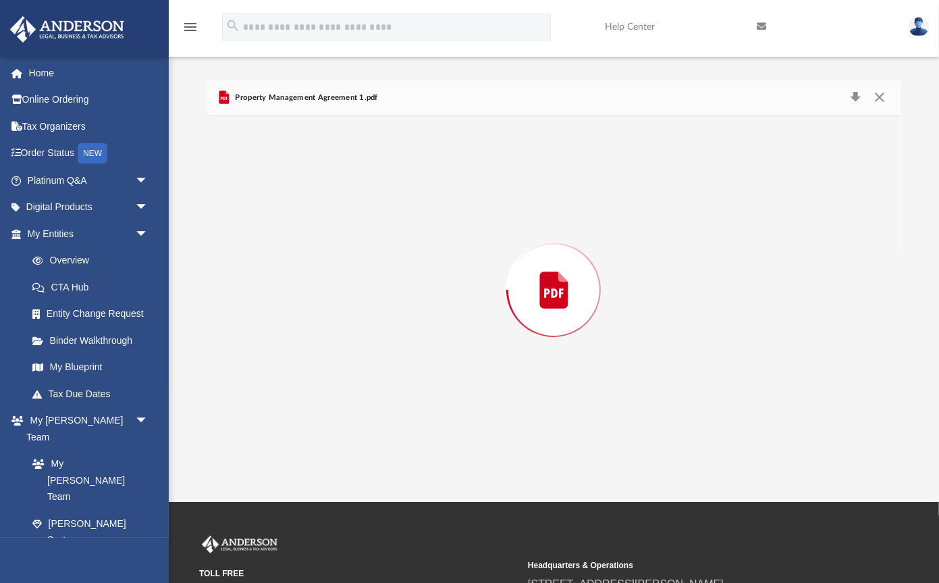
click at [349, 369] on div "Preview" at bounding box center [554, 289] width 694 height 348
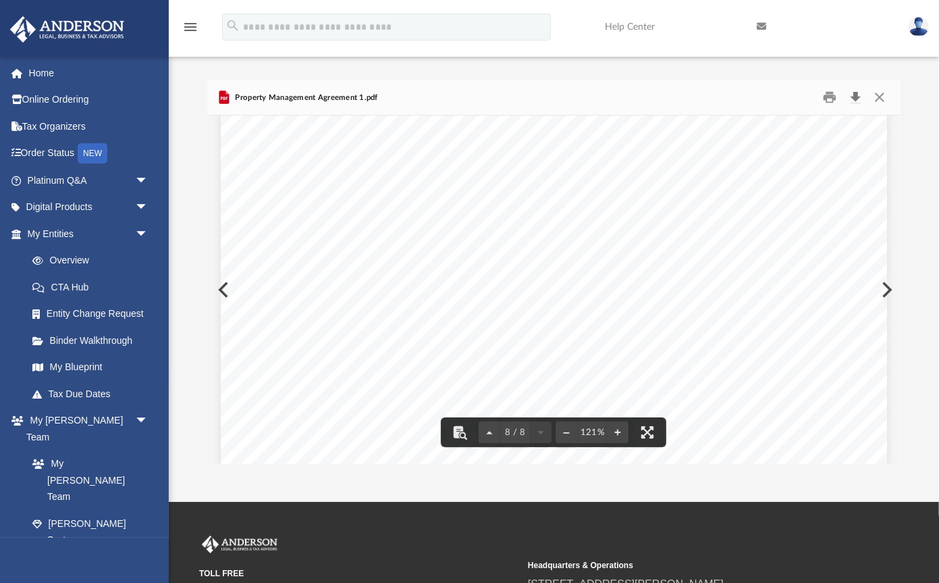
click at [857, 97] on button "Download" at bounding box center [856, 97] width 24 height 21
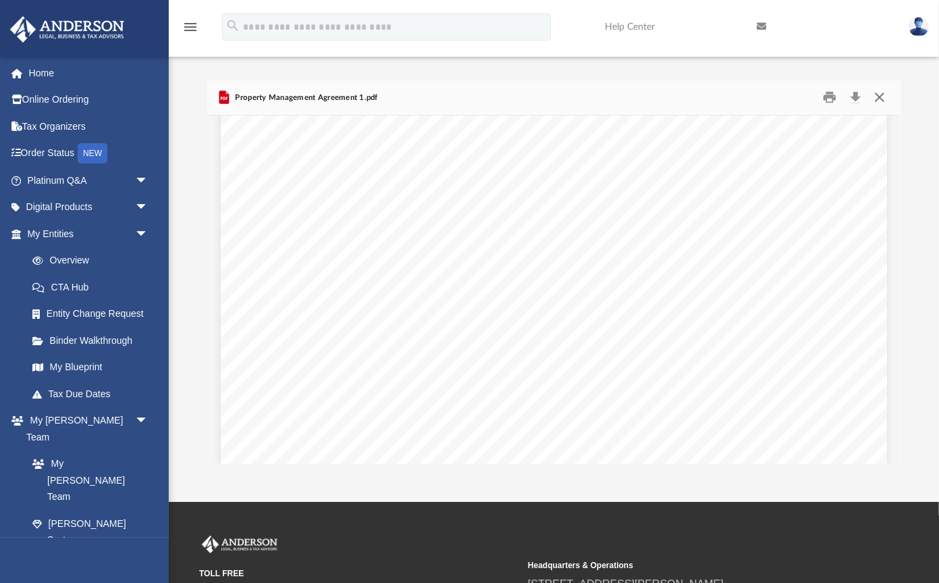
click at [880, 94] on button "Close" at bounding box center [880, 97] width 24 height 21
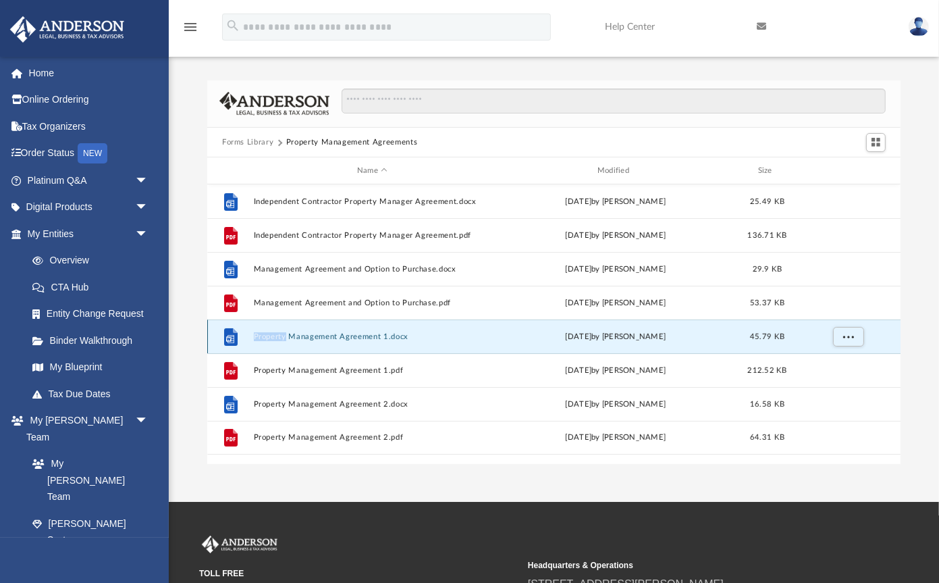
click at [381, 334] on button "Property Management Agreement 1.docx" at bounding box center [373, 336] width 238 height 9
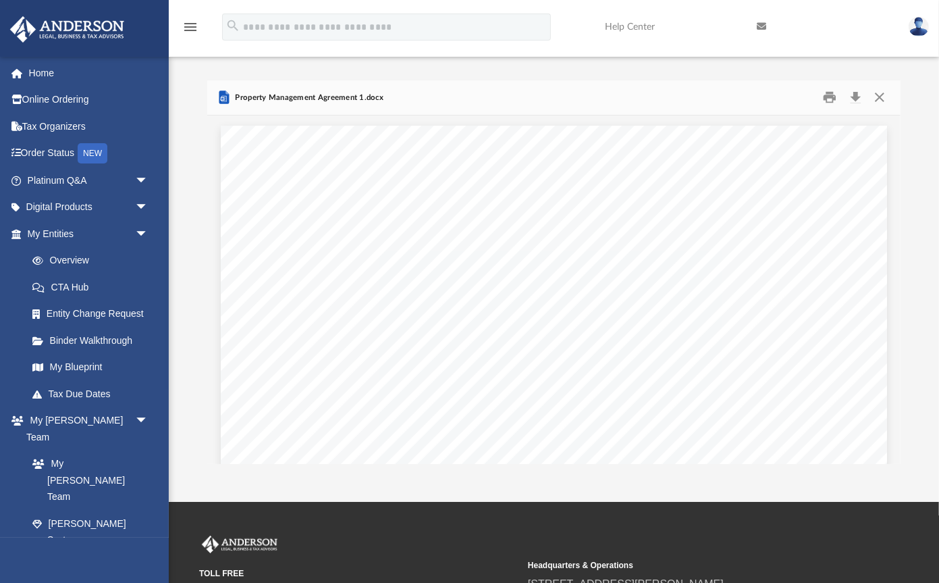
scroll to position [883, 0]
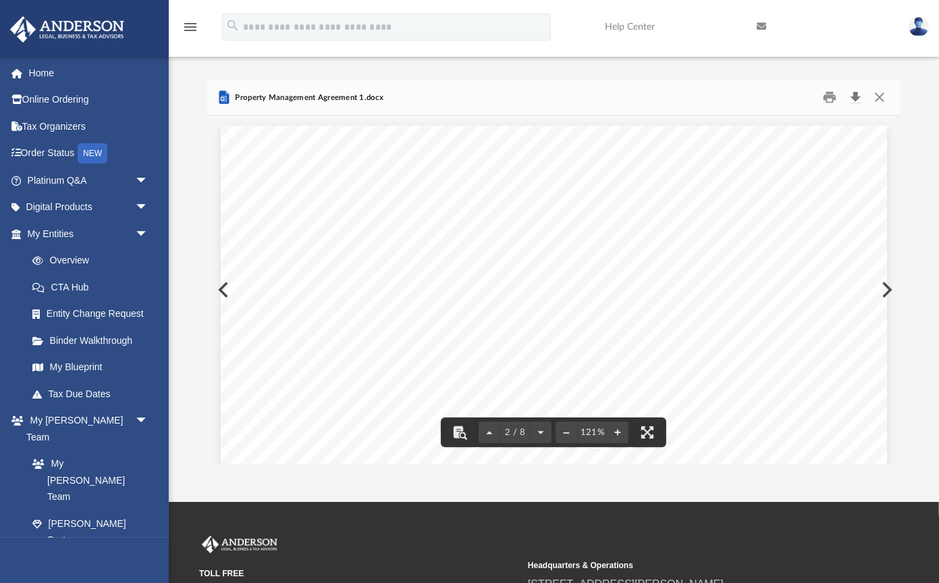
click at [854, 95] on button "Download" at bounding box center [856, 97] width 24 height 21
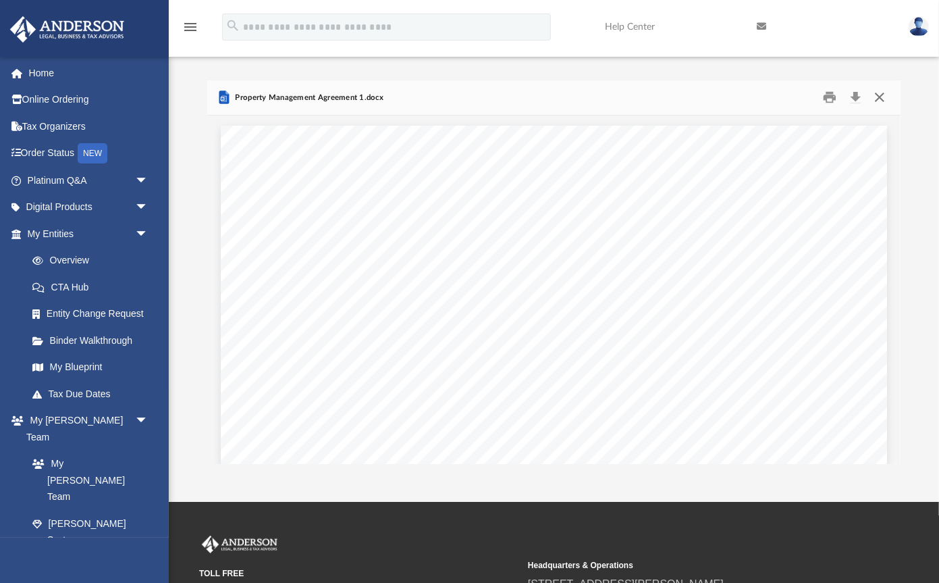
click at [879, 95] on button "Close" at bounding box center [880, 97] width 24 height 21
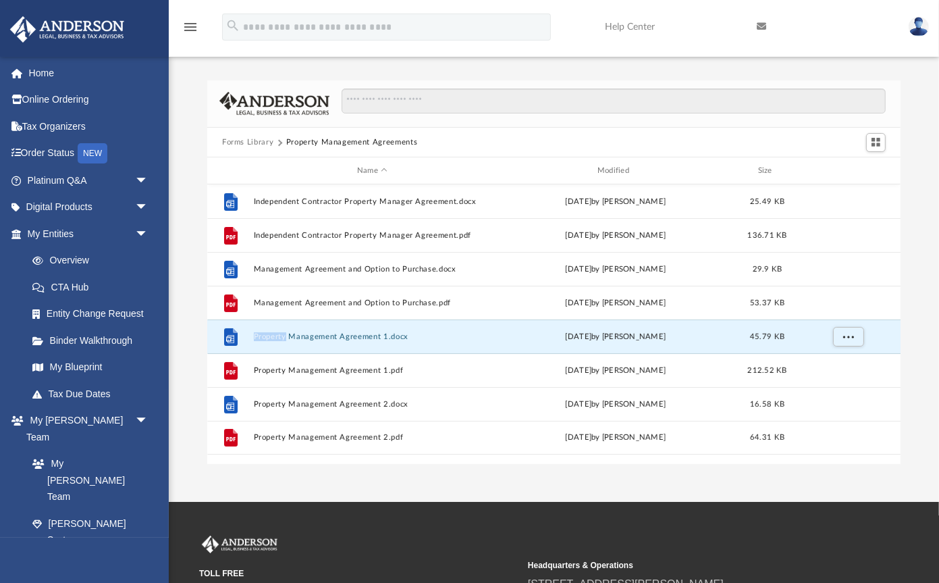
click at [263, 139] on button "Forms Library" at bounding box center [247, 142] width 51 height 12
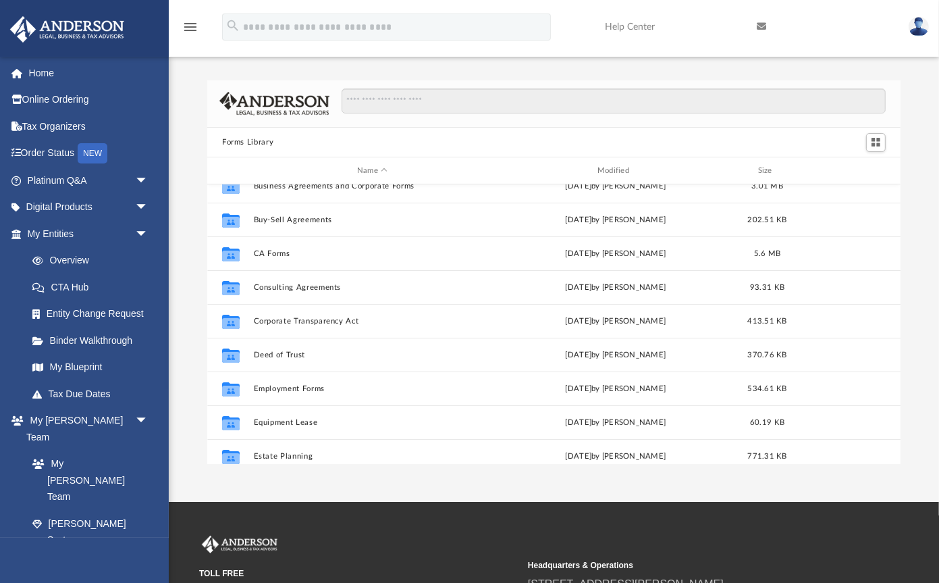
scroll to position [190, 0]
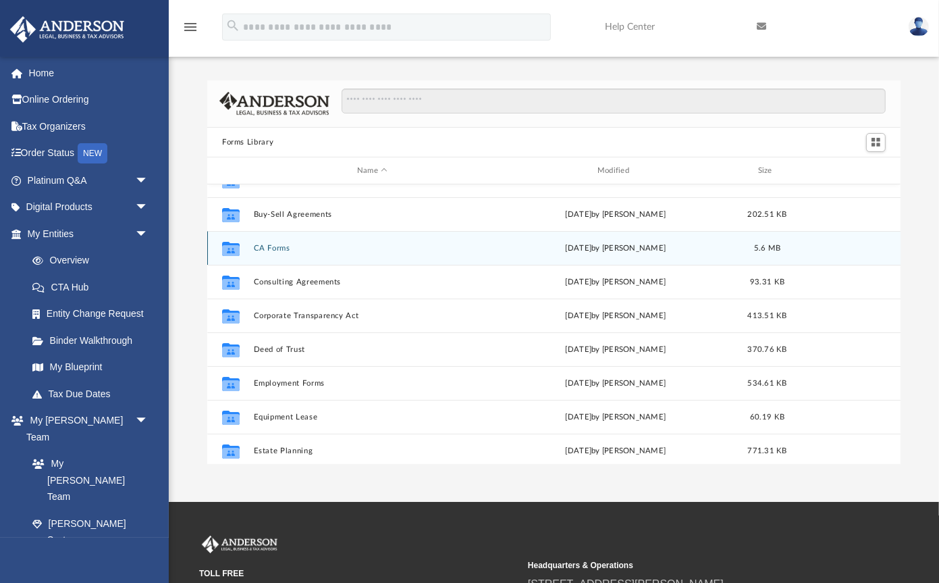
click at [234, 246] on icon "grid" at bounding box center [231, 250] width 18 height 11
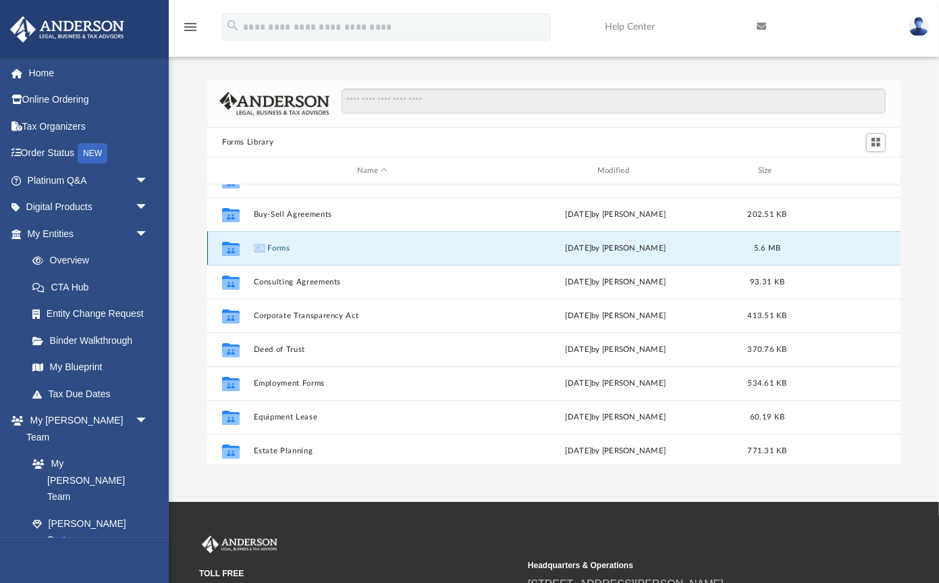
click at [234, 246] on icon "grid" at bounding box center [231, 250] width 18 height 11
click at [280, 249] on button "CA Forms" at bounding box center [373, 248] width 238 height 9
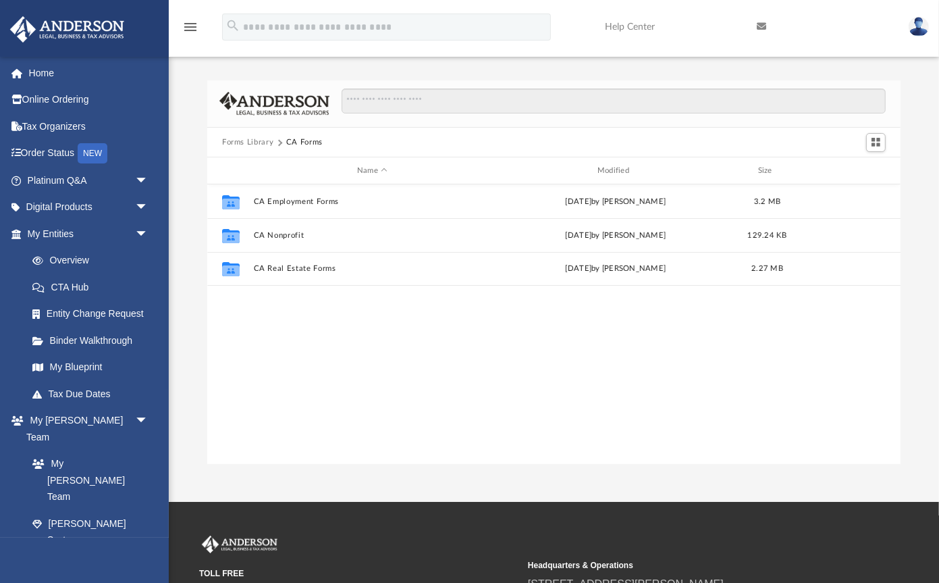
scroll to position [0, 0]
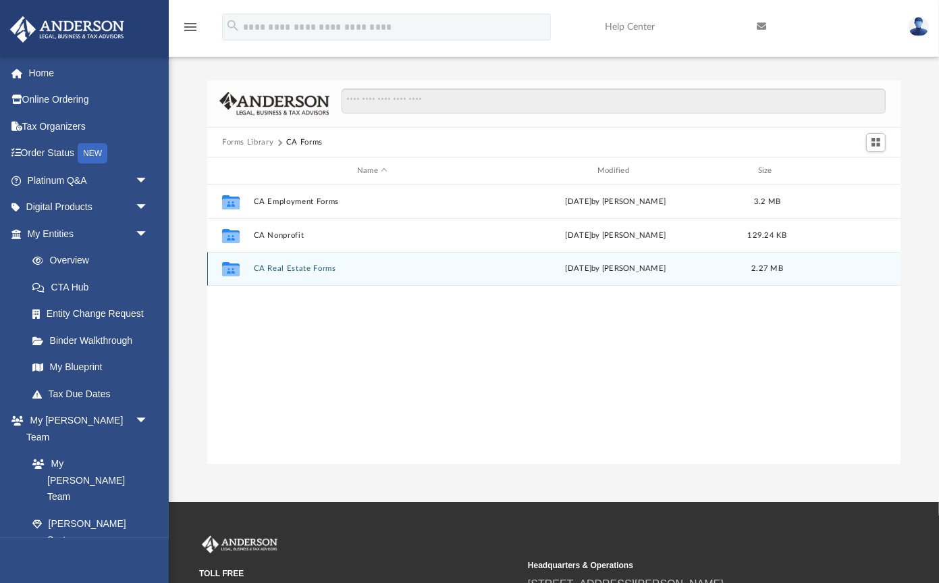
click at [282, 265] on button "CA Real Estate Forms" at bounding box center [373, 269] width 238 height 9
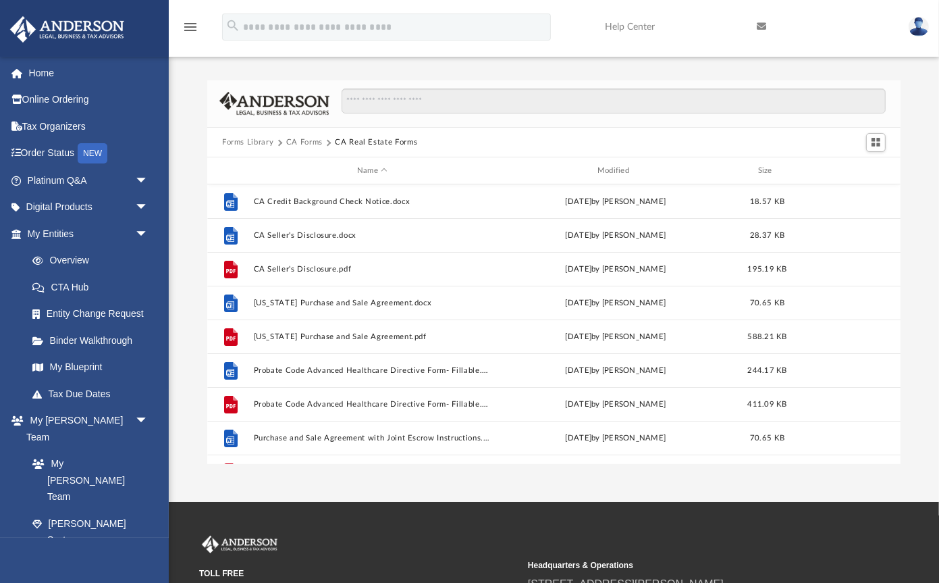
click at [251, 142] on button "Forms Library" at bounding box center [247, 142] width 51 height 12
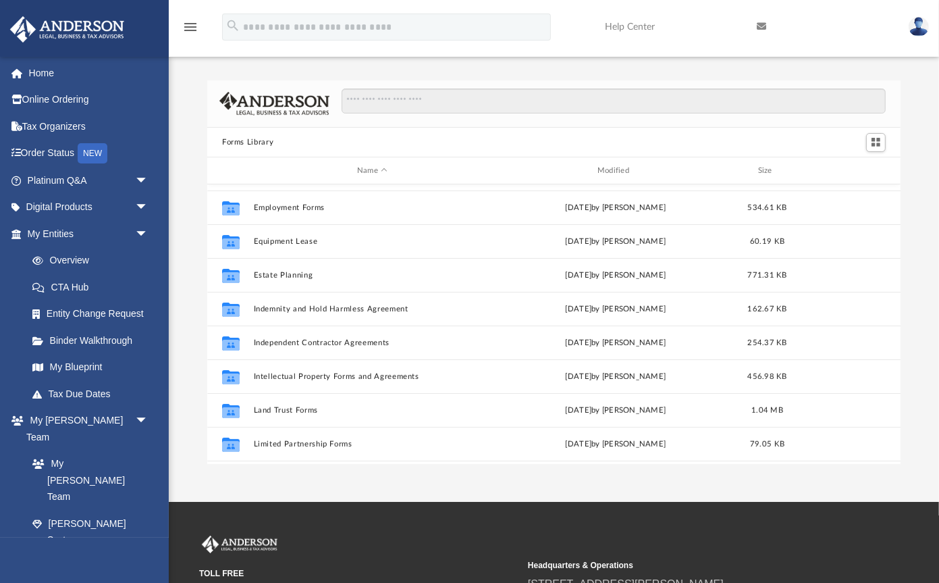
scroll to position [381, 0]
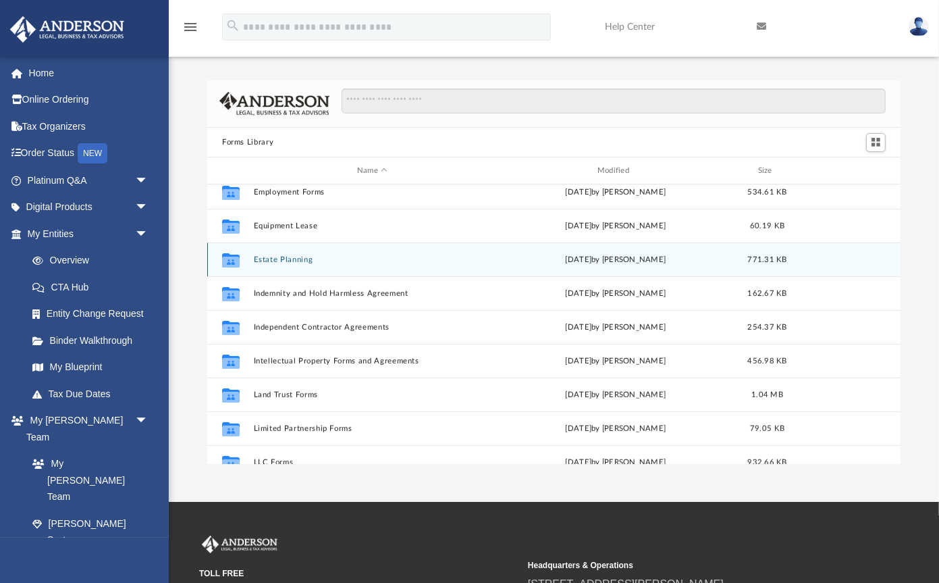
click at [232, 257] on icon "grid" at bounding box center [231, 262] width 18 height 11
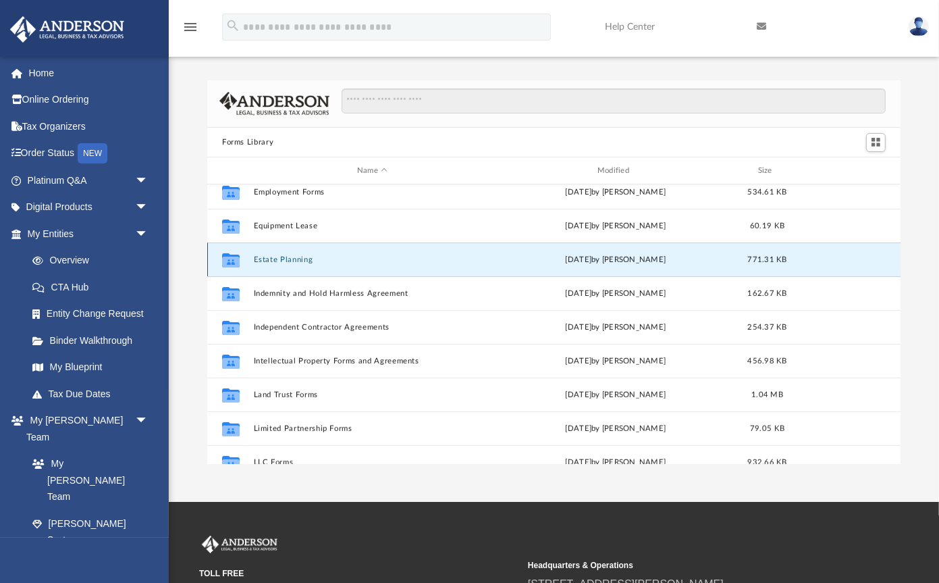
click at [232, 257] on icon "grid" at bounding box center [231, 262] width 18 height 11
click at [279, 256] on button "Estate Planning" at bounding box center [373, 259] width 238 height 9
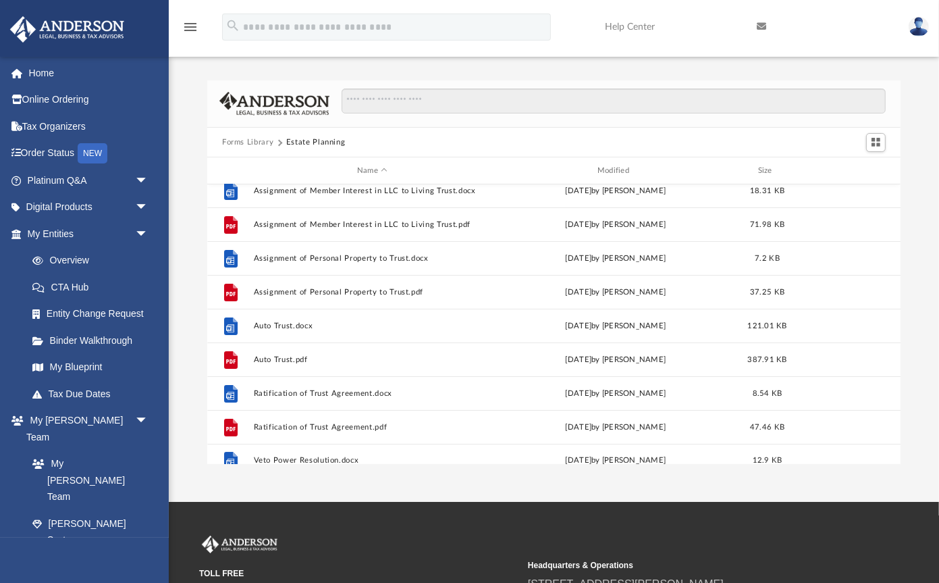
scroll to position [92, 0]
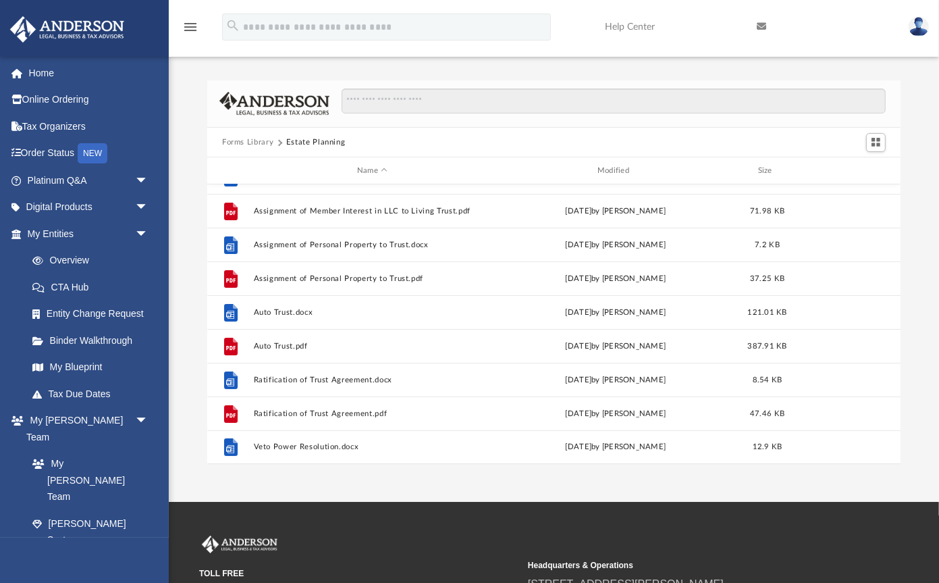
click at [266, 141] on button "Forms Library" at bounding box center [247, 142] width 51 height 12
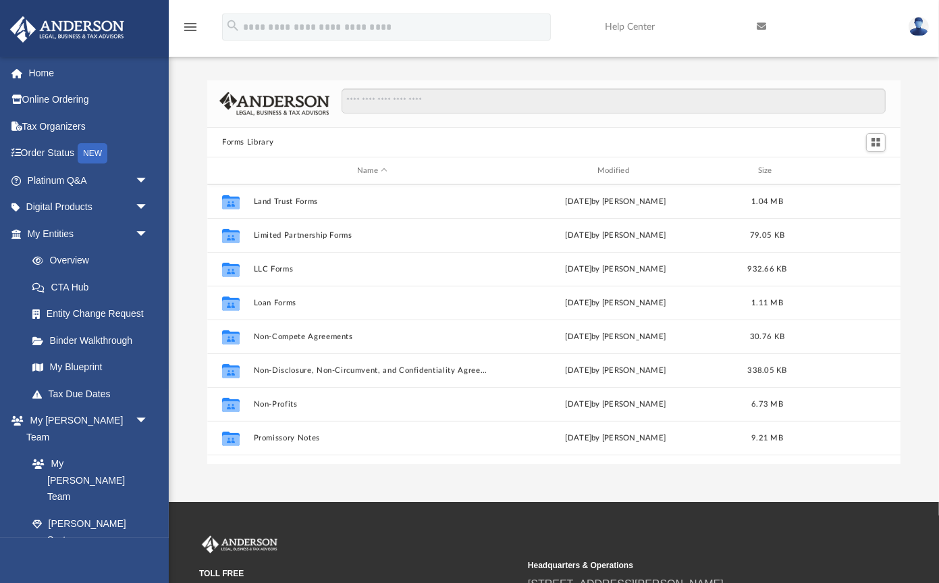
scroll to position [575, 0]
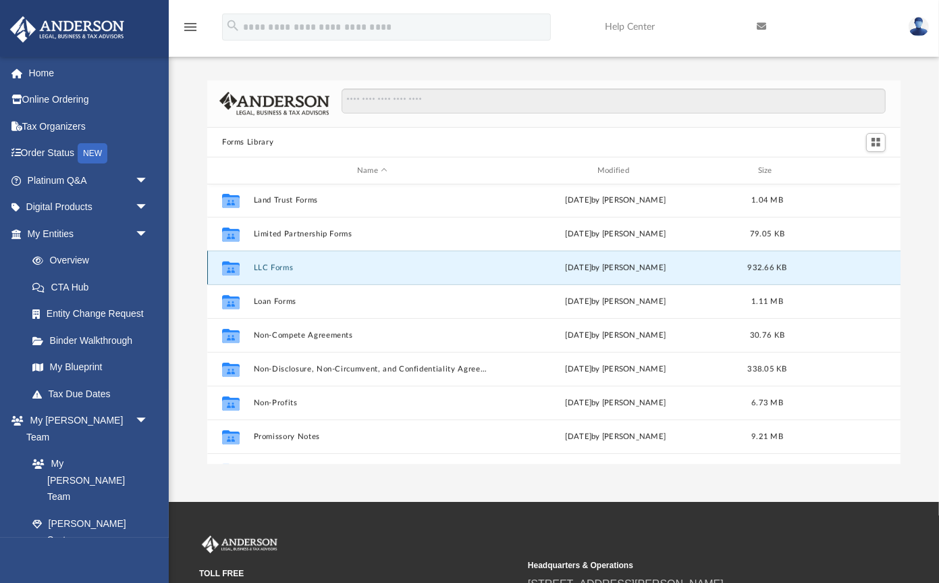
click at [282, 264] on button "LLC Forms" at bounding box center [373, 267] width 238 height 9
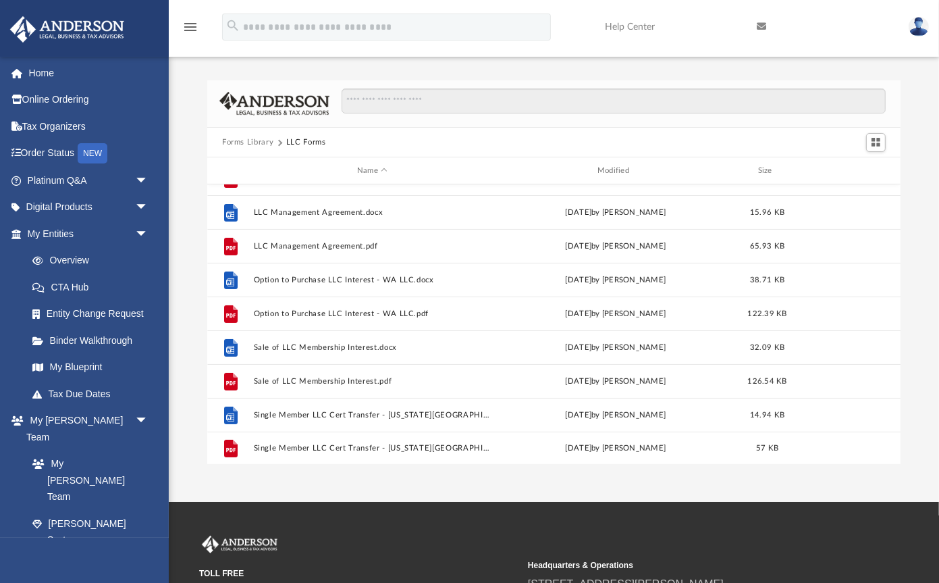
scroll to position [261, 0]
click at [257, 140] on button "Forms Library" at bounding box center [247, 142] width 51 height 12
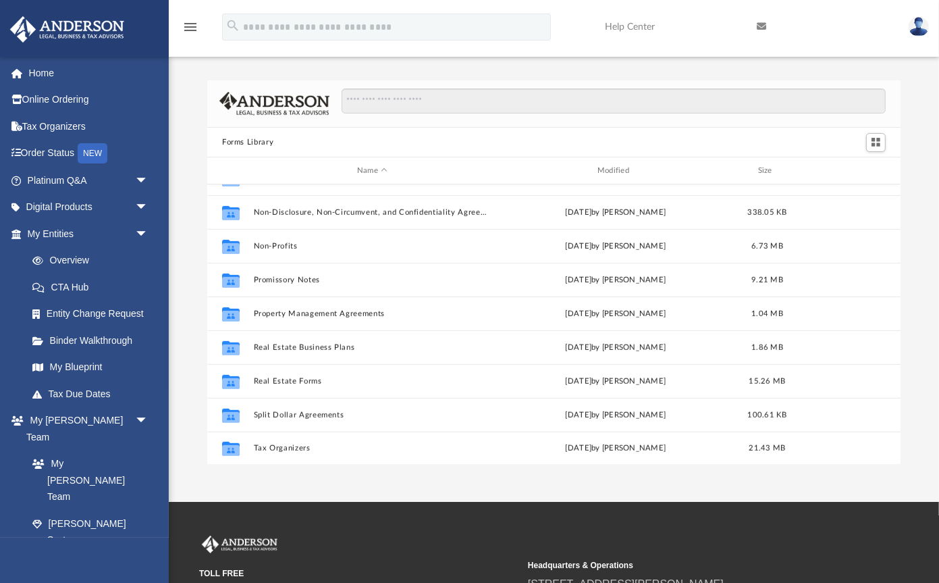
scroll to position [733, 0]
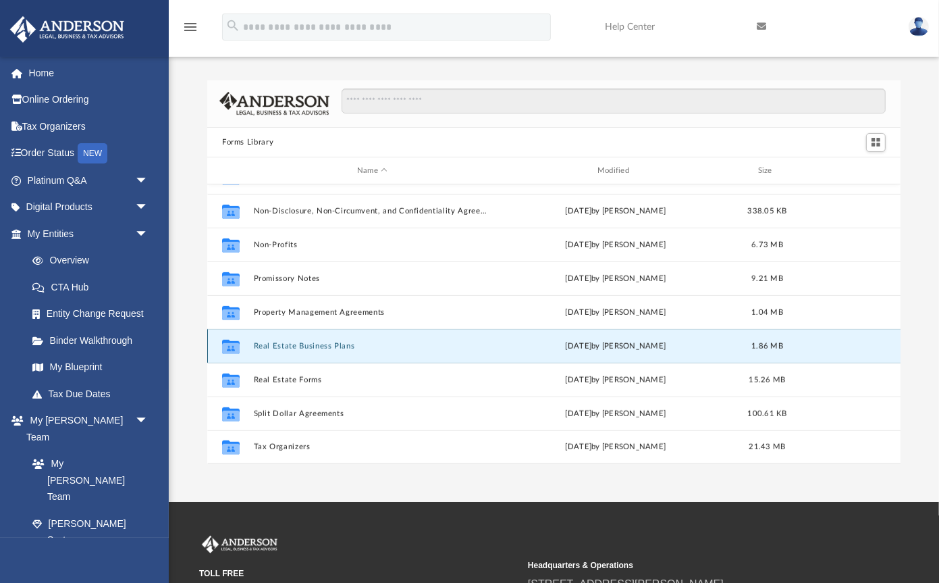
click at [284, 344] on button "Real Estate Business Plans" at bounding box center [373, 346] width 238 height 9
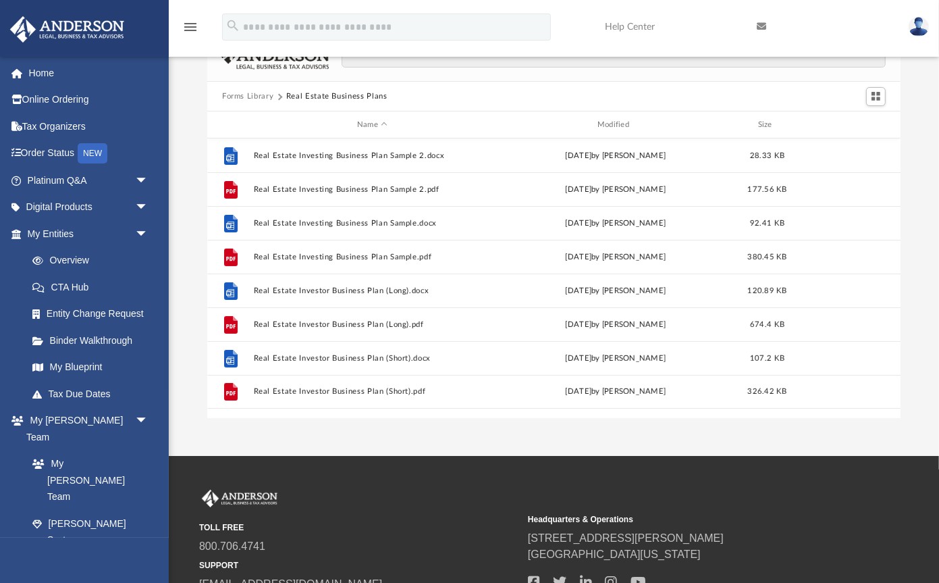
scroll to position [45, 0]
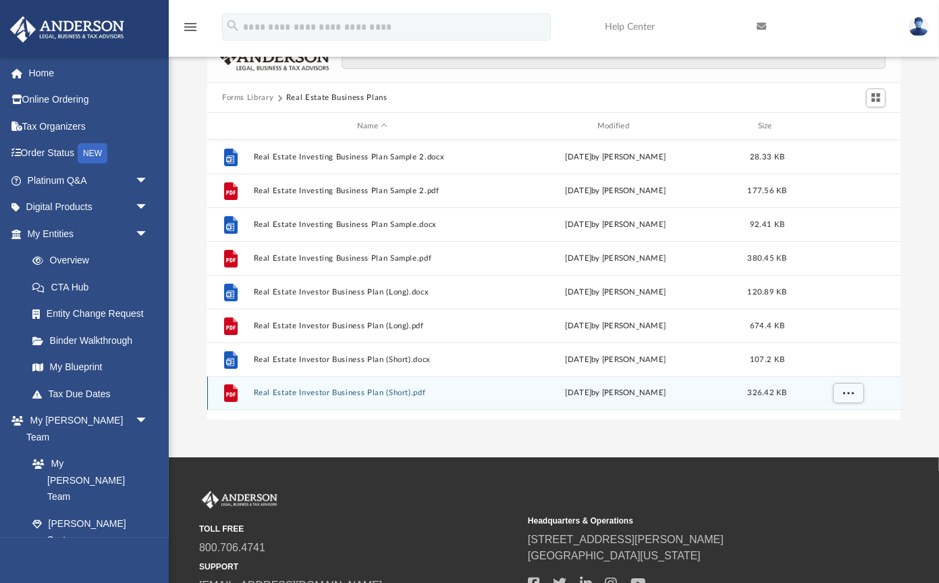
click at [294, 383] on div "File Real Estate Investor Business Plan (Short).pdf [DATE] by [PERSON_NAME] 326…" at bounding box center [554, 393] width 694 height 34
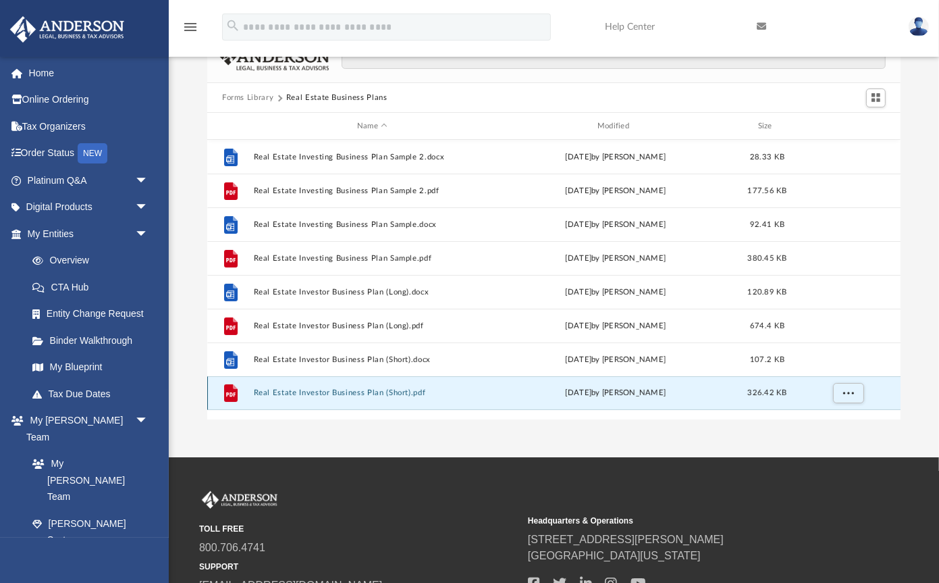
click at [292, 392] on button "Real Estate Investor Business Plan (Short).pdf" at bounding box center [373, 393] width 238 height 9
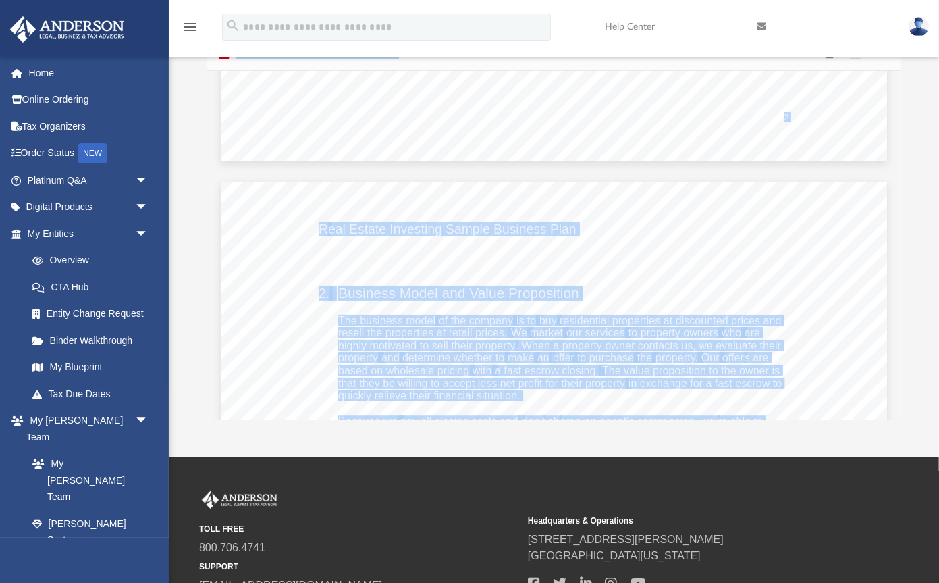
scroll to position [3434, 0]
